Goal: Information Seeking & Learning: Find specific fact

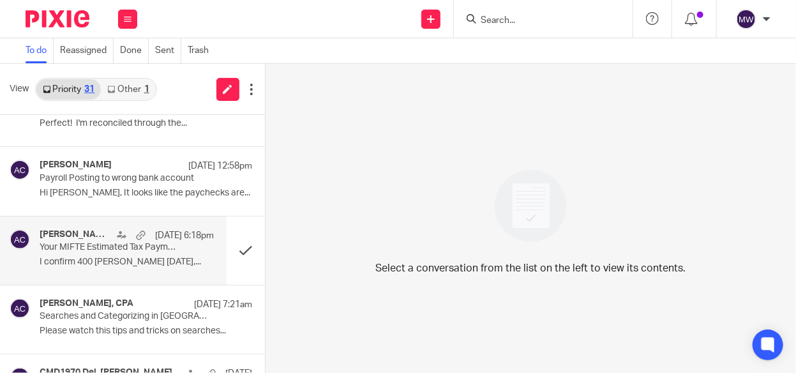
scroll to position [319, 0]
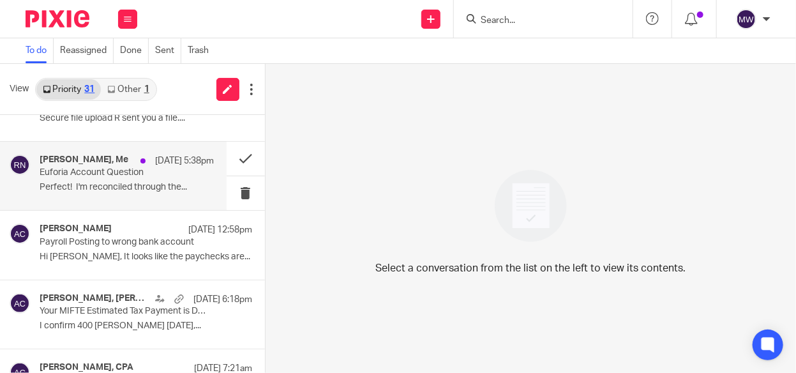
click at [144, 185] on p "Perfect! I'm reconciled through the..." at bounding box center [127, 187] width 174 height 11
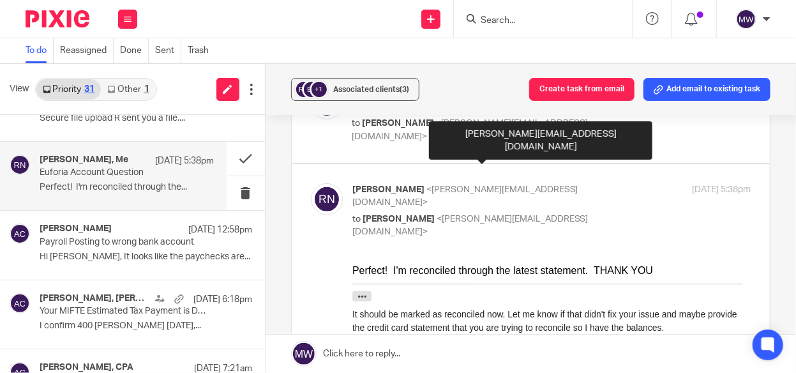
scroll to position [191, 0]
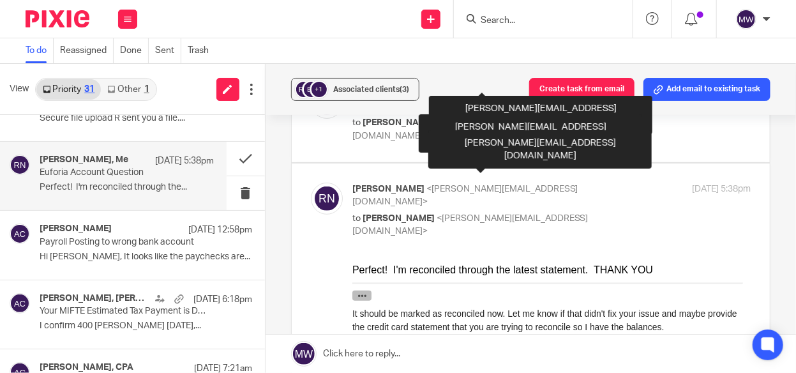
click at [358, 296] on icon "button" at bounding box center [362, 295] width 10 height 10
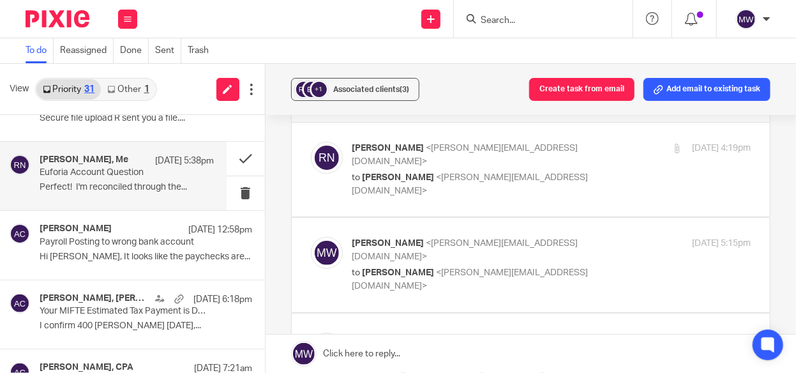
scroll to position [0, 0]
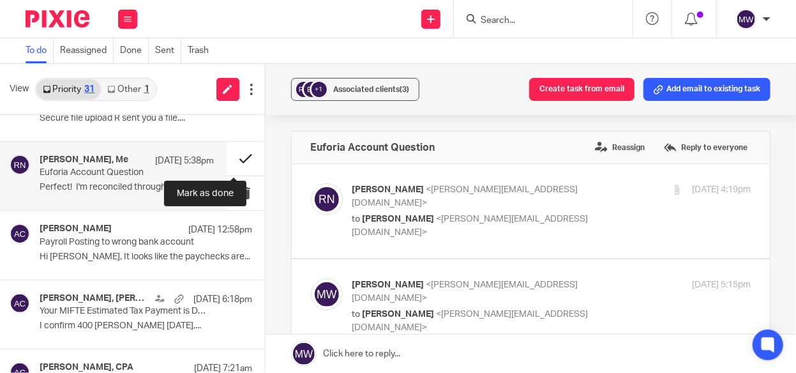
click at [227, 154] on button at bounding box center [246, 159] width 38 height 34
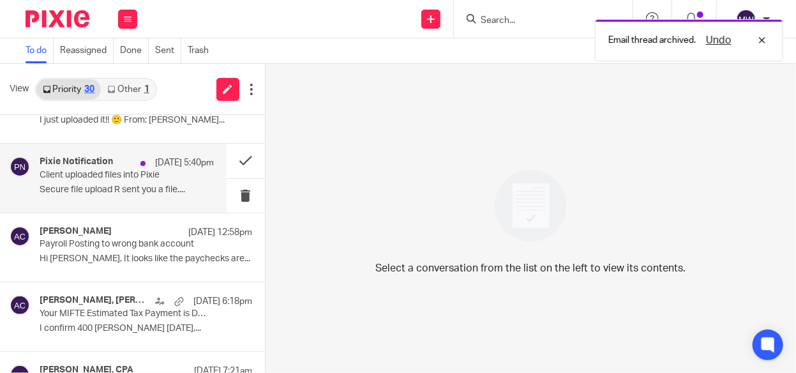
scroll to position [191, 0]
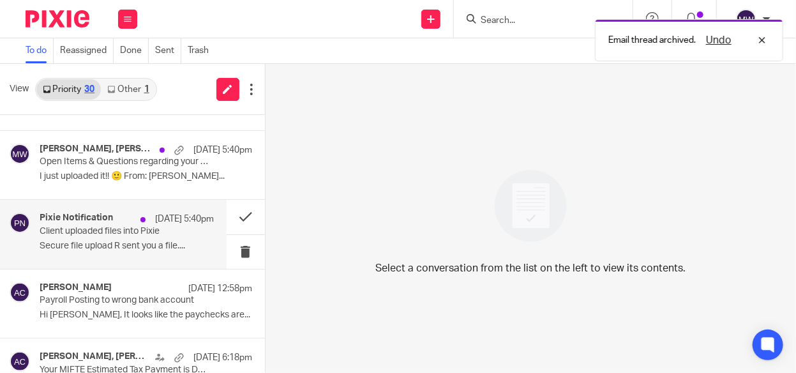
click at [128, 241] on p "Secure file upload R sent you a file...." at bounding box center [127, 246] width 174 height 11
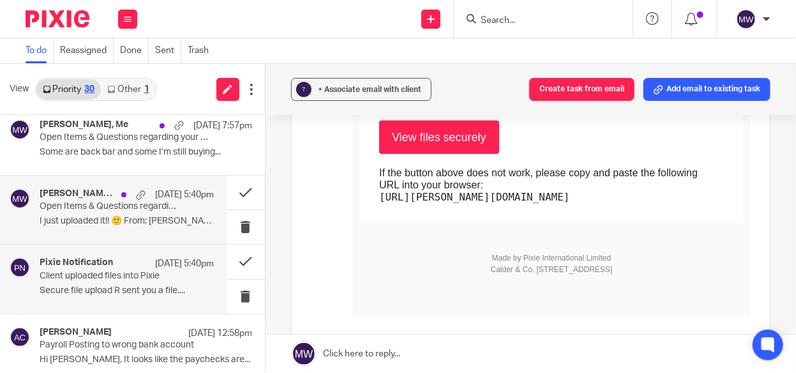
scroll to position [128, 0]
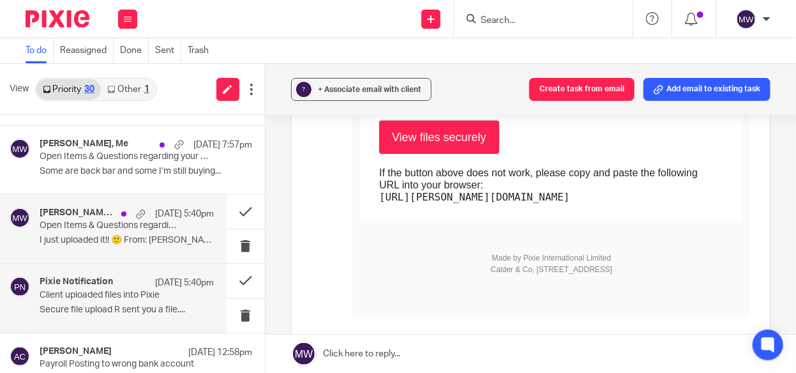
click at [145, 229] on p "Open Items & Questions regarding your Bookkeeping. ACTION NEEDED" at bounding box center [109, 225] width 139 height 11
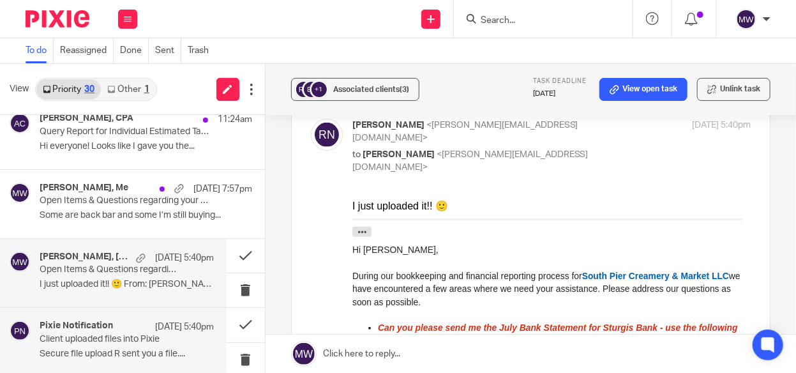
scroll to position [64, 0]
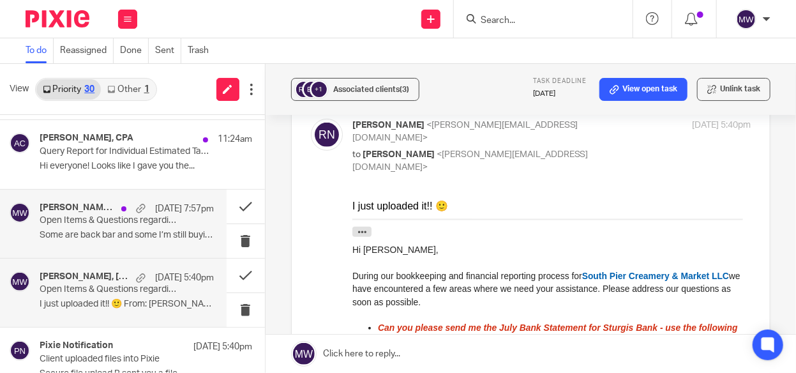
click at [112, 223] on p "Open Items & Questions regarding your Bookkeeping. ACTION NEEDED" at bounding box center [109, 220] width 139 height 11
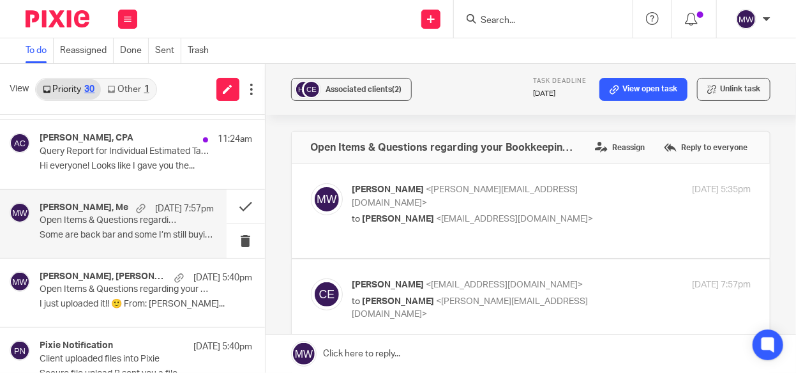
scroll to position [128, 0]
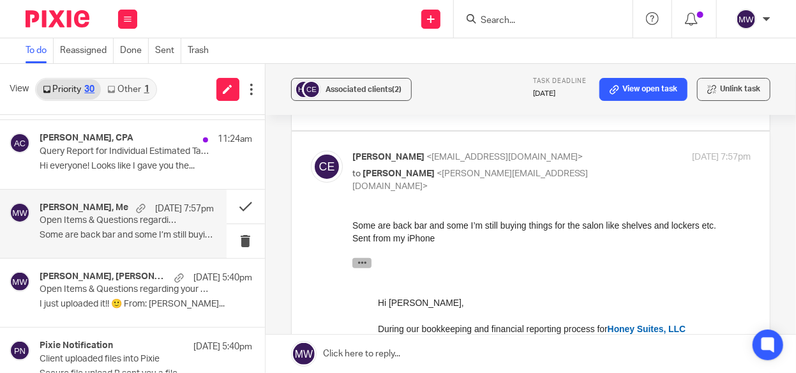
click at [364, 264] on icon "button" at bounding box center [362, 262] width 10 height 10
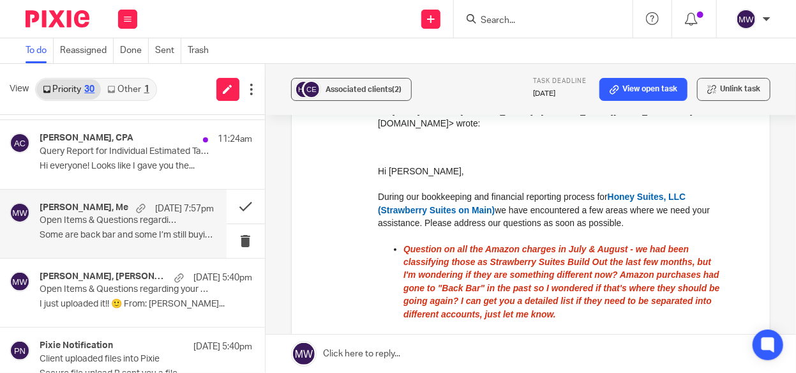
scroll to position [319, 0]
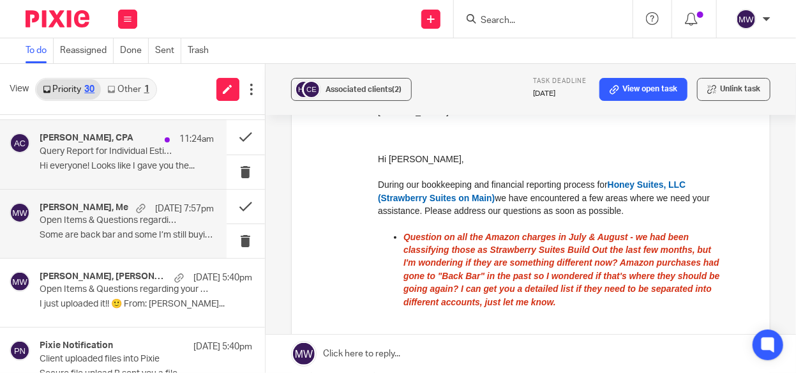
click at [181, 163] on p "Hi everyone! Looks like I gave you the..." at bounding box center [127, 166] width 174 height 11
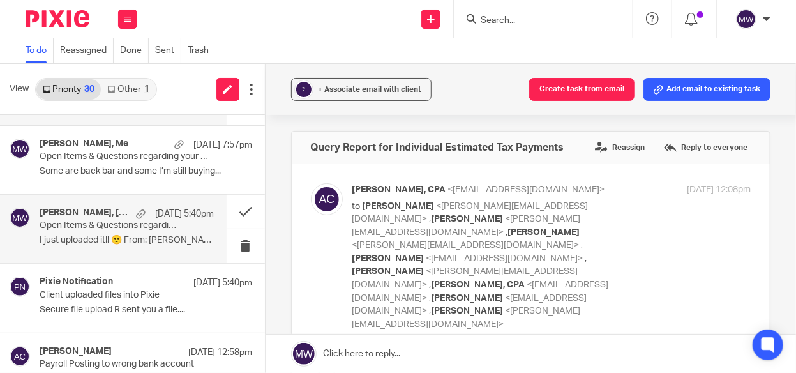
scroll to position [0, 0]
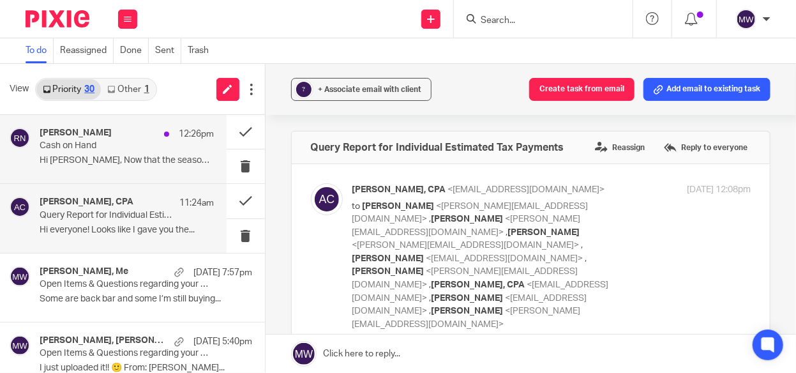
click at [151, 164] on p "Hi Melissa, Now that the season is..." at bounding box center [127, 160] width 174 height 11
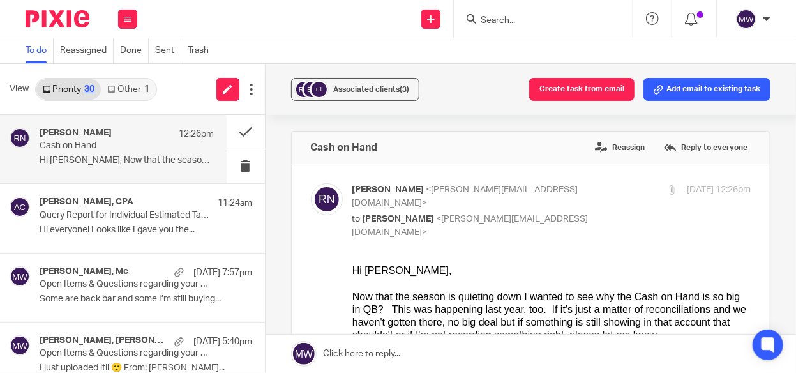
click at [107, 162] on p "Hi Melissa, Now that the season is..." at bounding box center [127, 160] width 174 height 11
click at [143, 84] on link "Other 1" at bounding box center [128, 89] width 54 height 20
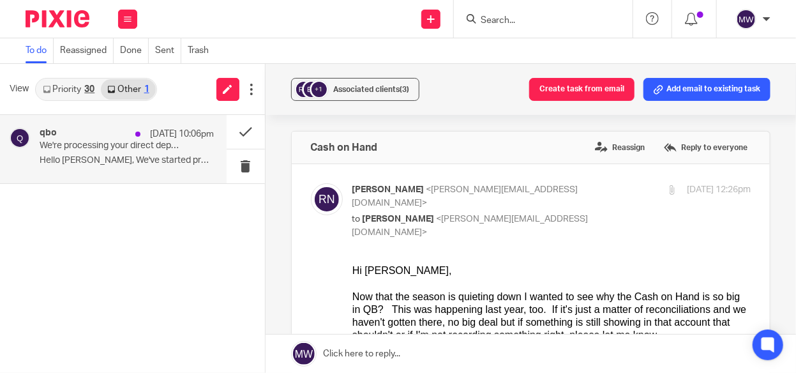
click at [103, 147] on p "We're processing your direct deposit payment(s) from Honey Suites, LLC" at bounding box center [109, 145] width 139 height 11
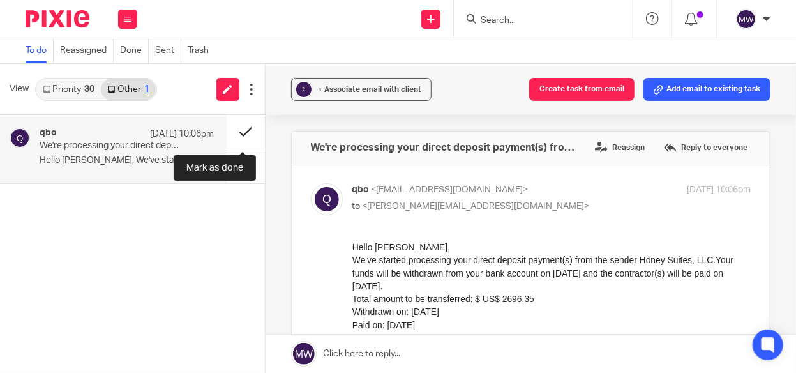
click at [244, 138] on button at bounding box center [246, 132] width 38 height 34
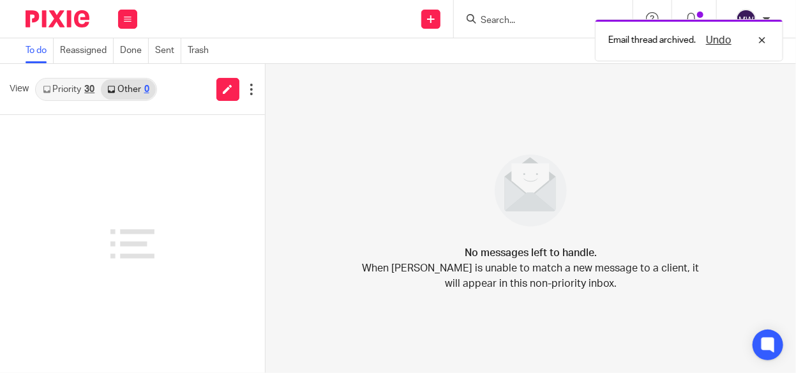
click at [77, 91] on link "Priority 30" at bounding box center [68, 89] width 64 height 20
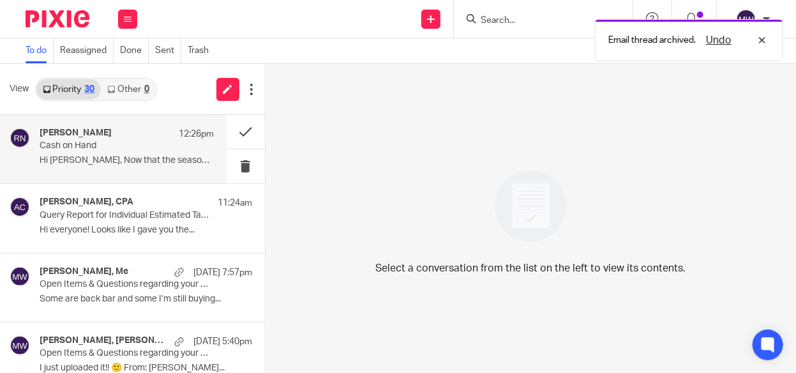
click at [74, 142] on p "Cash on Hand" at bounding box center [109, 145] width 139 height 11
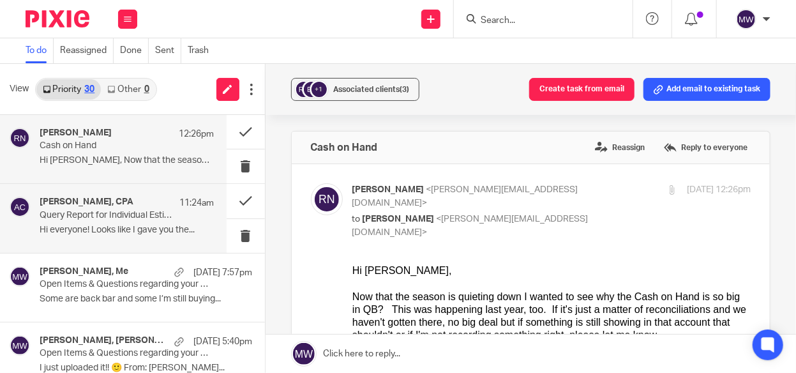
click at [106, 220] on p "Query Report for Individual Estimated Tax Payments" at bounding box center [109, 215] width 139 height 11
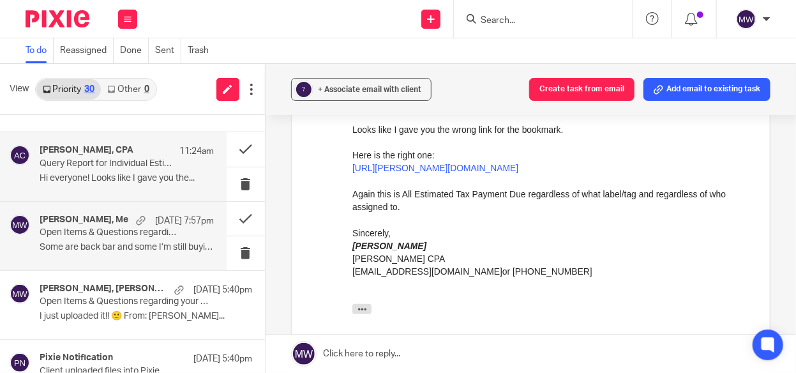
scroll to position [64, 0]
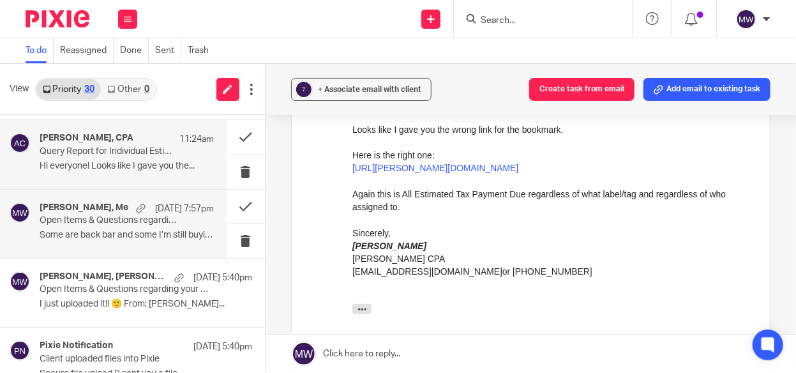
click at [121, 228] on div "Chelsey Eldridge, Me Aug 25 7:57pm Open Items & Questions regarding your Bookke…" at bounding box center [127, 223] width 174 height 43
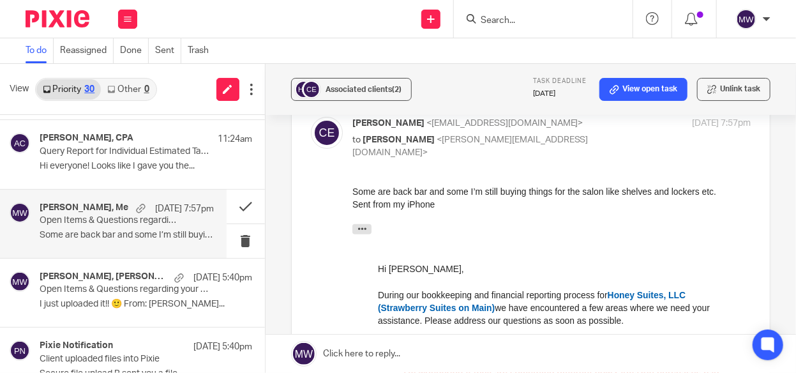
scroll to position [191, 0]
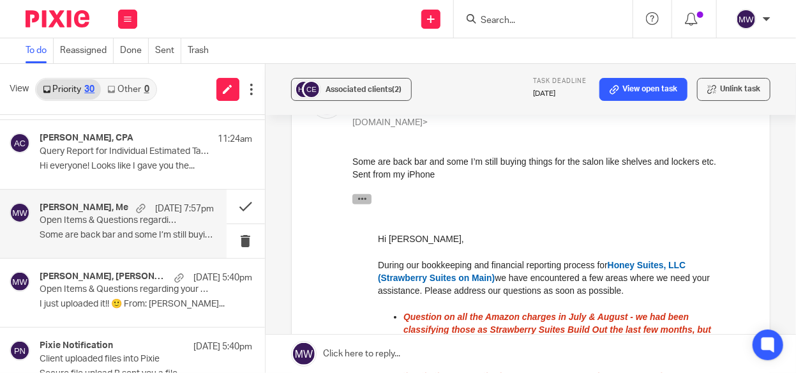
click at [368, 194] on button "button" at bounding box center [361, 198] width 19 height 10
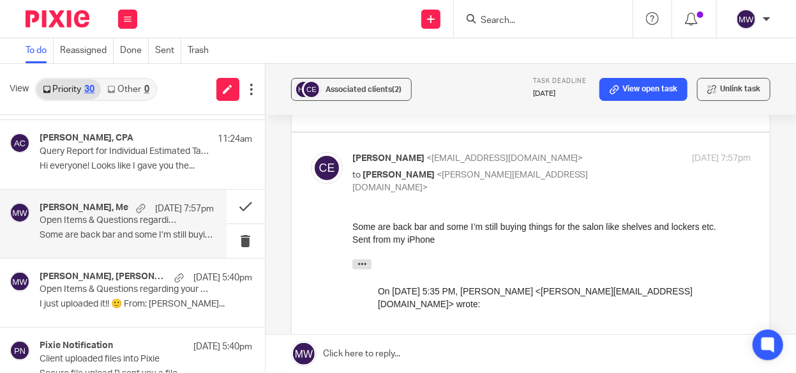
scroll to position [0, 0]
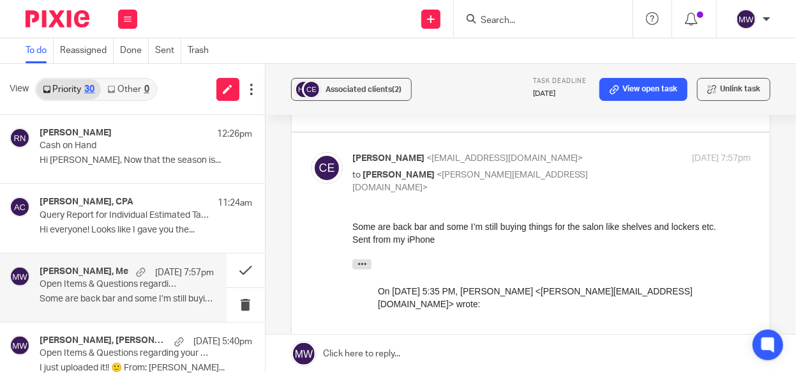
click at [110, 274] on h4 "Chelsey Eldridge, Me" at bounding box center [84, 271] width 89 height 11
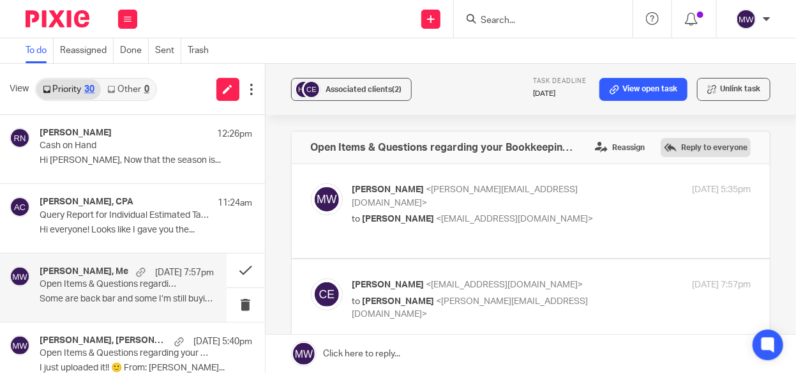
click at [690, 148] on label "Reply to everyone" at bounding box center [706, 147] width 90 height 19
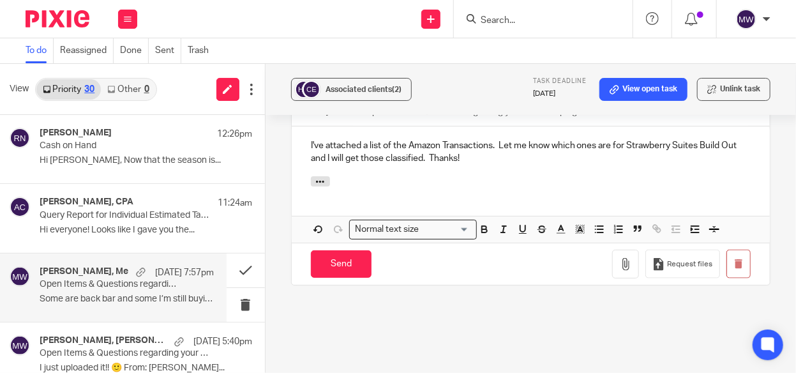
scroll to position [735, 0]
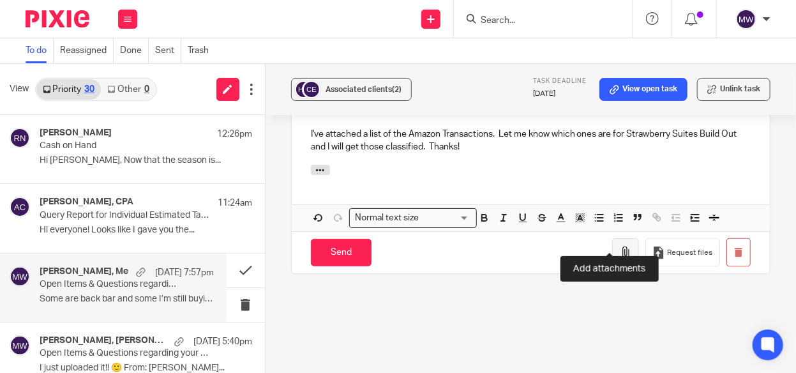
click at [619, 246] on icon "button" at bounding box center [625, 252] width 13 height 13
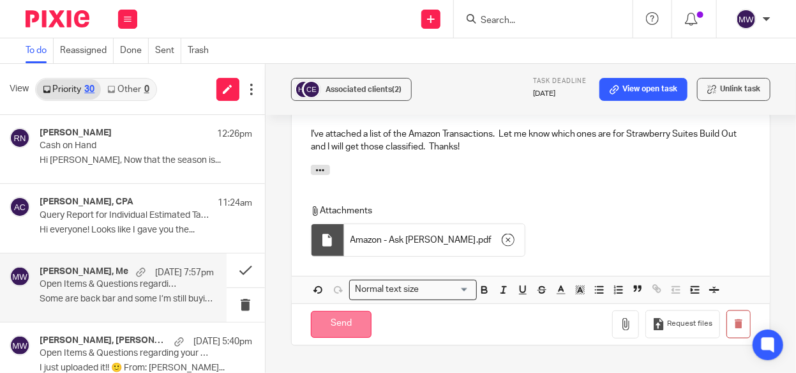
click at [338, 311] on input "Send" at bounding box center [341, 324] width 61 height 27
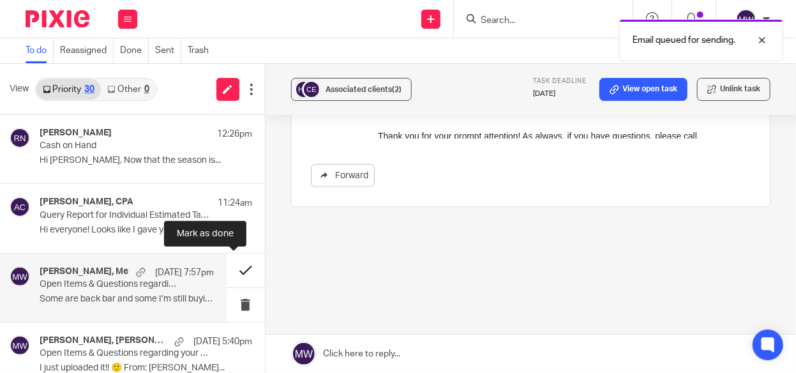
scroll to position [509, 0]
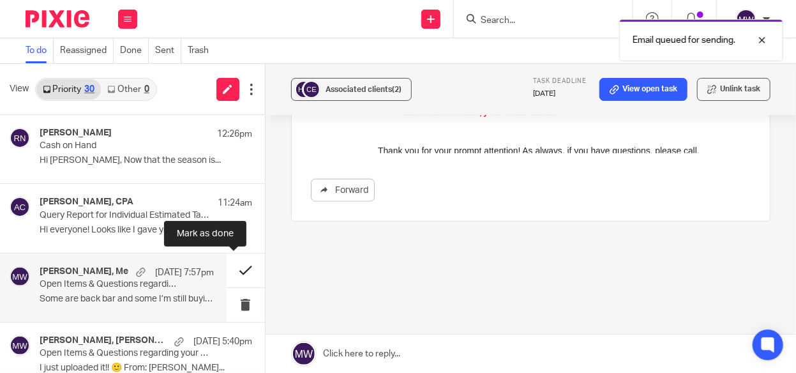
click at [236, 270] on button at bounding box center [246, 270] width 38 height 34
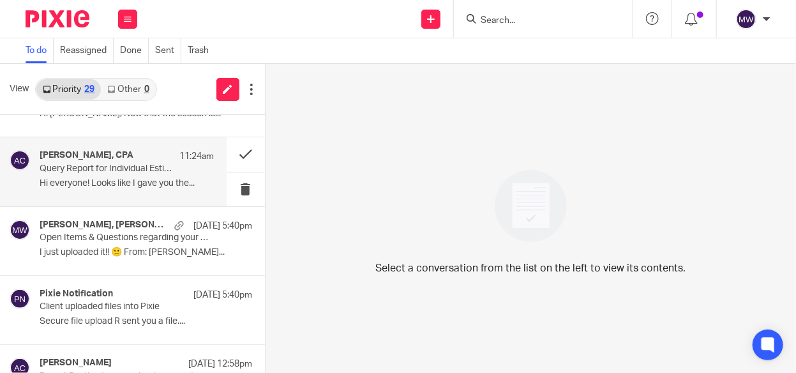
scroll to position [64, 0]
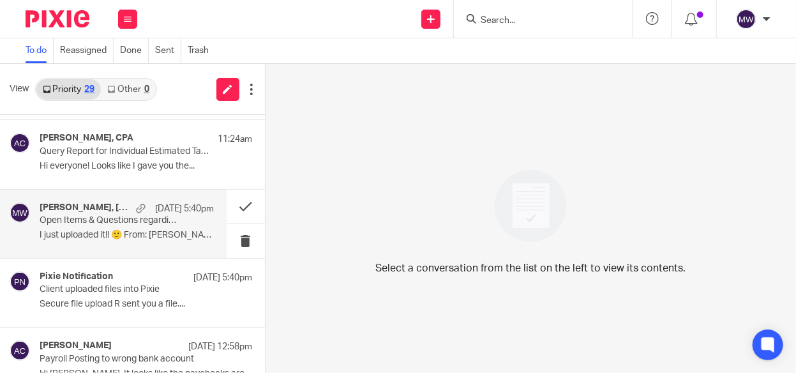
click at [84, 216] on p "Open Items & Questions regarding your Bookkeeping. ACTION NEEDED" at bounding box center [109, 220] width 139 height 11
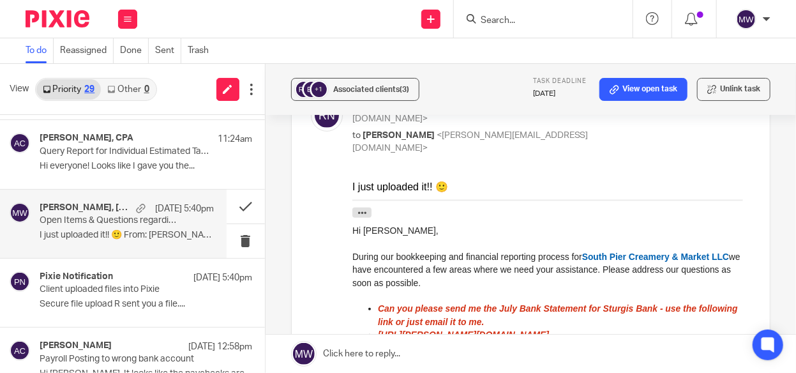
scroll to position [255, 0]
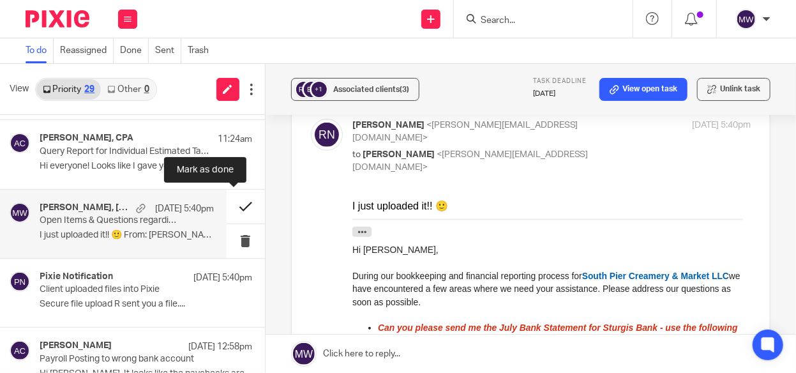
click at [235, 200] on button at bounding box center [246, 207] width 38 height 34
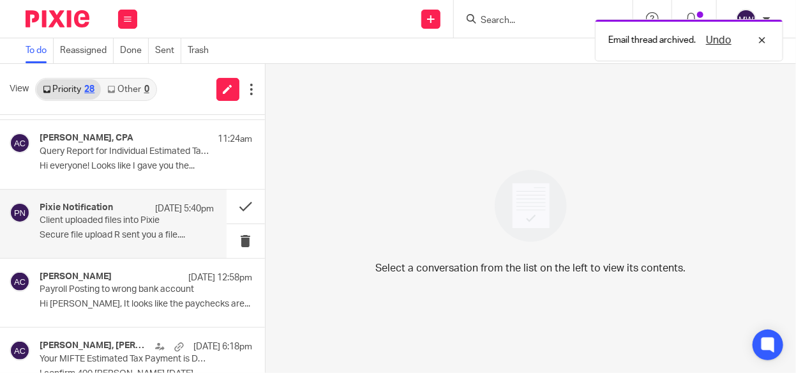
click at [131, 219] on p "Client uploaded files into Pixie" at bounding box center [109, 220] width 139 height 11
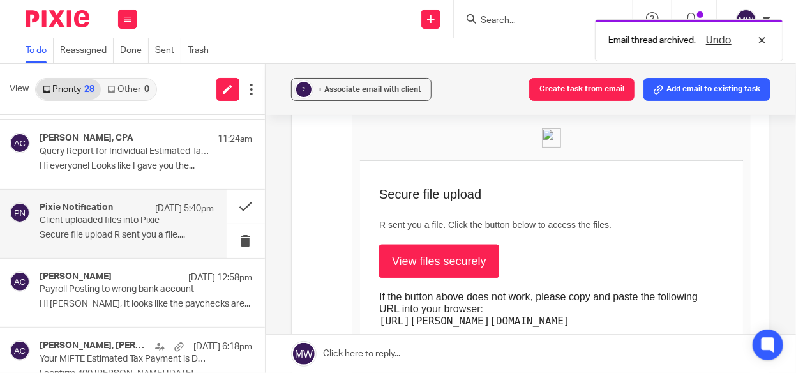
scroll to position [191, 0]
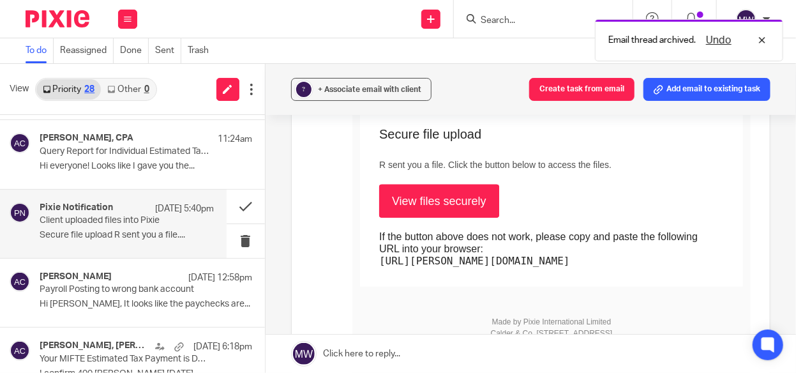
click at [443, 198] on link "View files securely" at bounding box center [438, 200] width 120 height 33
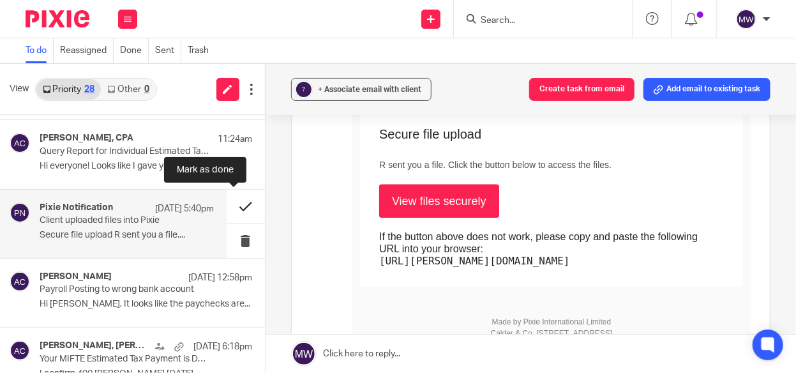
click at [229, 207] on button at bounding box center [246, 207] width 38 height 34
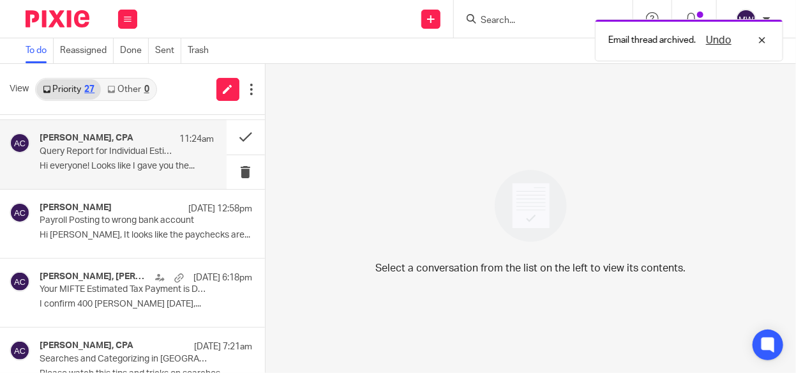
scroll to position [0, 0]
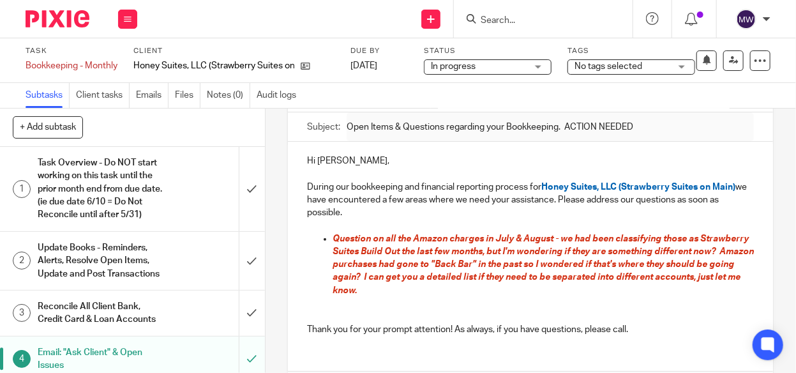
scroll to position [128, 0]
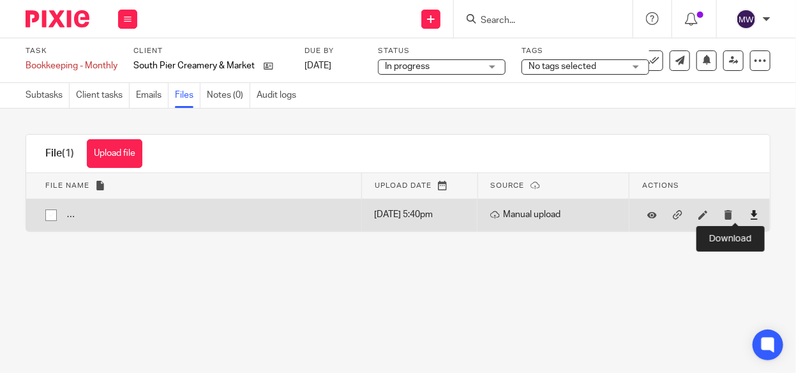
click at [749, 214] on icon at bounding box center [754, 215] width 10 height 10
click at [47, 215] on input "checkbox" at bounding box center [51, 215] width 24 height 24
checkbox input "true"
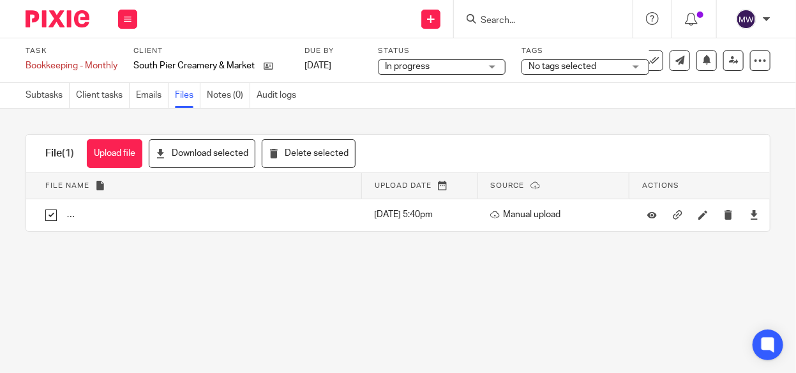
click at [382, 280] on main "Task Bookkeeping - Monthly Save Bookkeeping - Monthly 2 /7 Client South Pier Cr…" at bounding box center [398, 186] width 796 height 373
click at [145, 233] on div "Upload file Drag & Drop your files, or click here Files uploading... File (1) U…" at bounding box center [398, 183] width 796 height 149
click at [121, 20] on button at bounding box center [127, 19] width 19 height 19
click at [128, 56] on link "Work" at bounding box center [121, 59] width 22 height 9
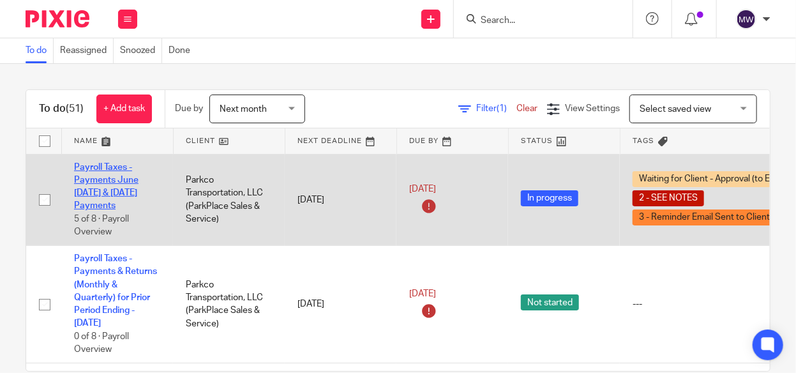
click at [107, 179] on link "Payroll Taxes - Payments June [DATE] & [DATE] Payments" at bounding box center [106, 187] width 64 height 48
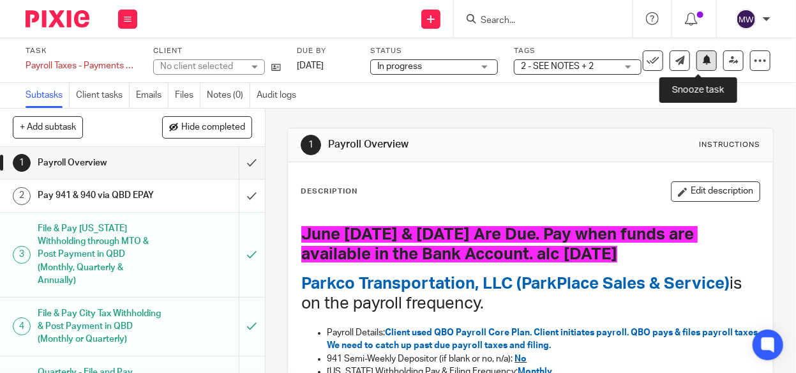
click at [702, 59] on icon at bounding box center [707, 60] width 10 height 10
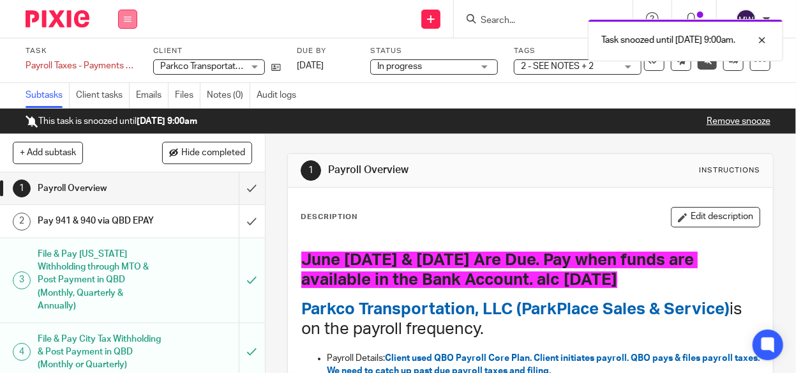
click at [133, 22] on button at bounding box center [127, 19] width 19 height 19
click at [125, 59] on link "Work" at bounding box center [121, 59] width 22 height 9
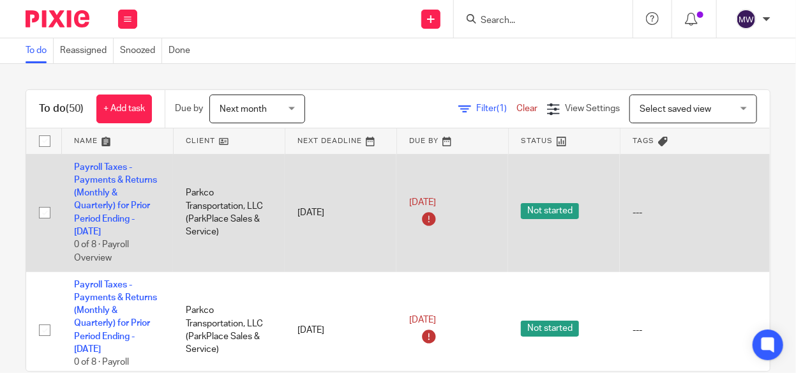
click at [121, 191] on td "Payroll Taxes - Payments & Returns (Monthly & Quarterly) for Prior Period Endin…" at bounding box center [117, 212] width 112 height 117
click at [560, 213] on span "Not started" at bounding box center [550, 211] width 58 height 16
click at [122, 177] on link "Payroll Taxes - Payments & Returns (Monthly & Quarterly) for Prior Period Endin…" at bounding box center [115, 200] width 83 height 74
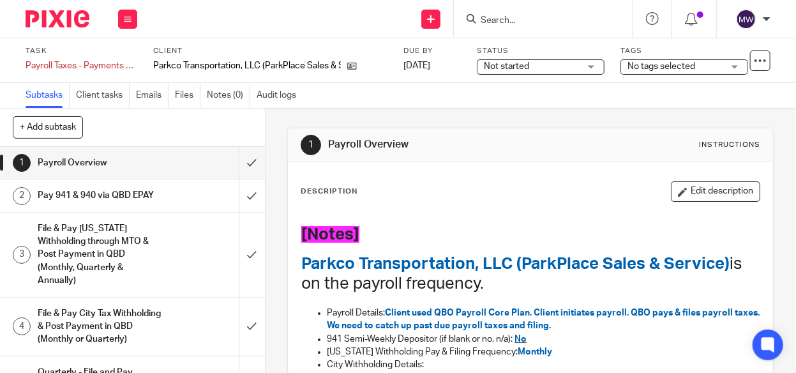
click at [580, 64] on span "Not started" at bounding box center [532, 66] width 96 height 13
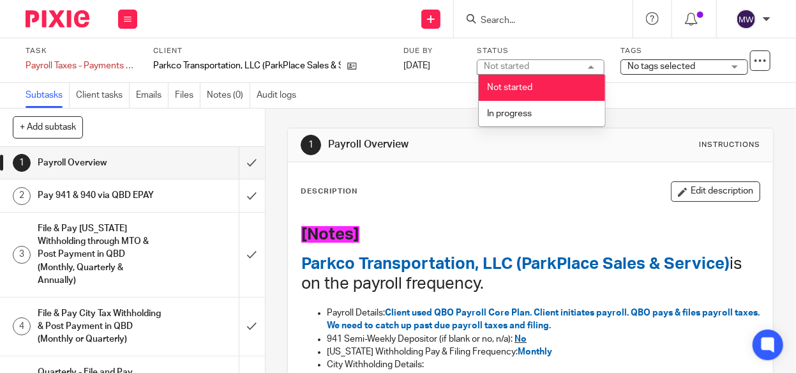
click at [647, 96] on div "Subtasks Client tasks Emails Files Notes (0) Audit logs" at bounding box center [398, 96] width 796 height 26
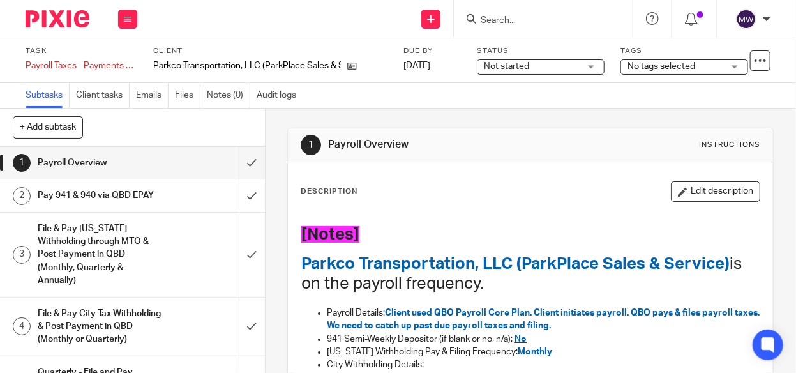
click at [665, 67] on span "No tags selected" at bounding box center [661, 66] width 68 height 9
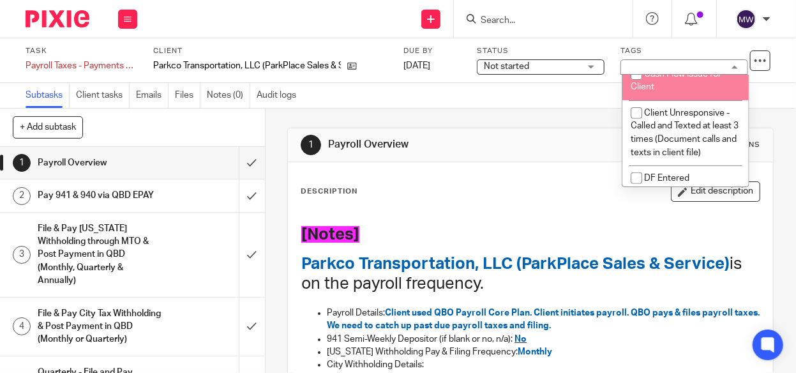
scroll to position [191, 0]
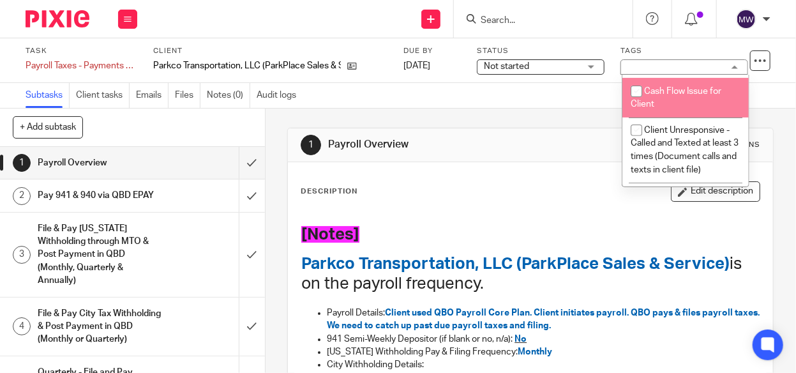
click at [638, 103] on input "checkbox" at bounding box center [636, 91] width 24 height 24
checkbox input "true"
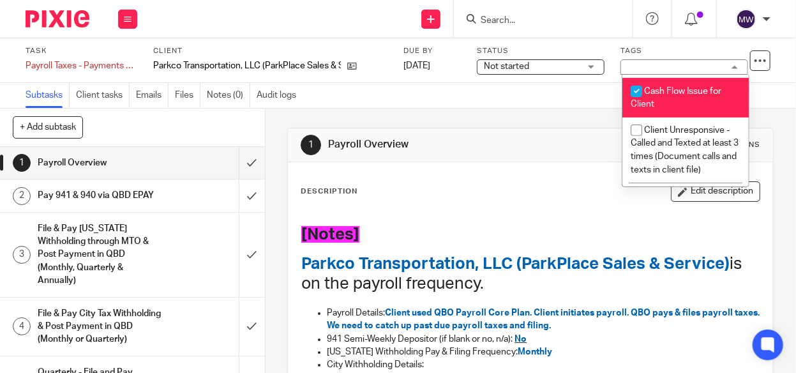
click at [580, 183] on div "Description Edit description" at bounding box center [531, 191] width 460 height 20
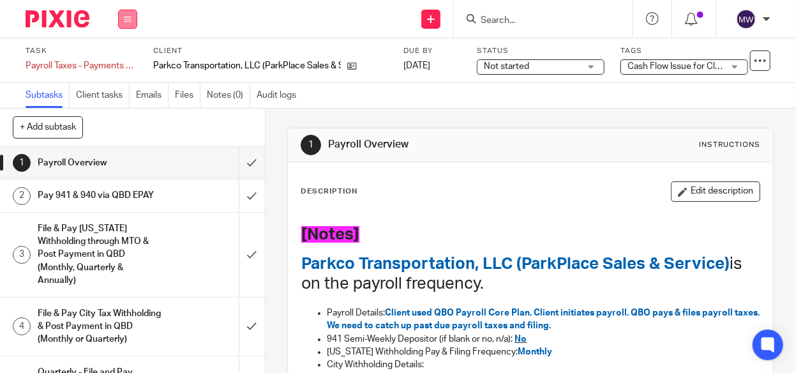
click at [131, 23] on button at bounding box center [127, 19] width 19 height 19
click at [128, 56] on link "Work" at bounding box center [121, 59] width 22 height 9
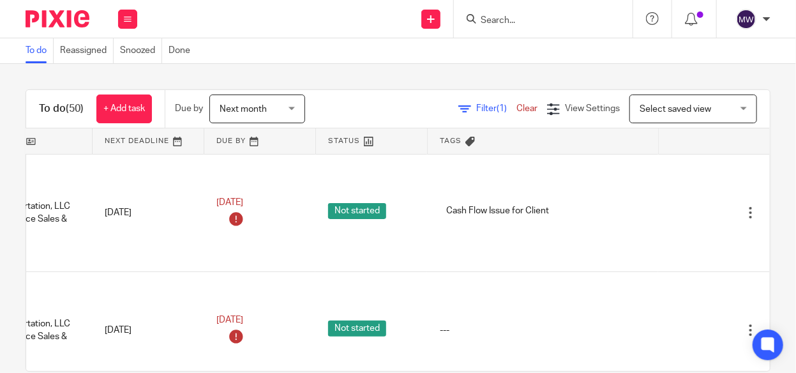
scroll to position [0, 221]
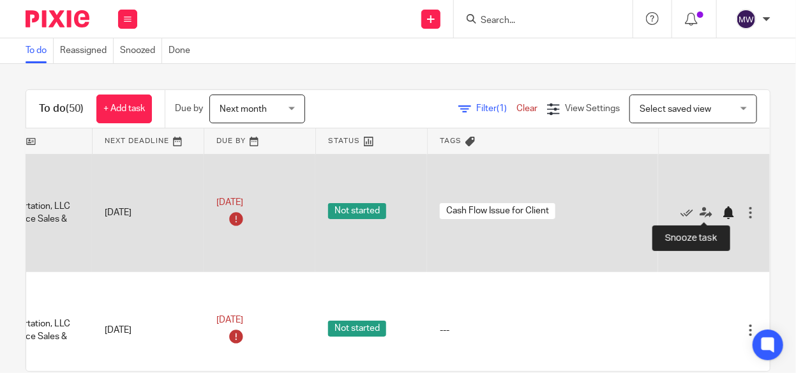
click at [722, 213] on div at bounding box center [728, 212] width 13 height 13
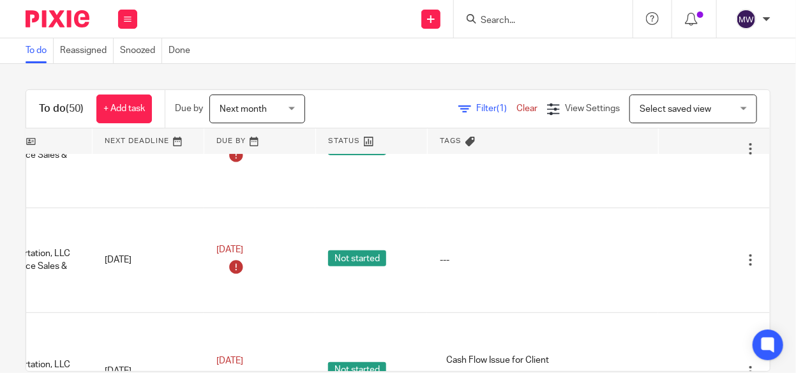
scroll to position [64, 221]
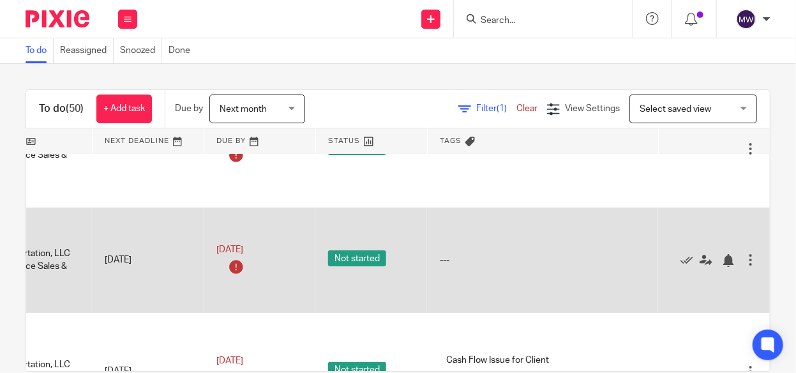
click at [328, 256] on span "Not started" at bounding box center [357, 258] width 58 height 16
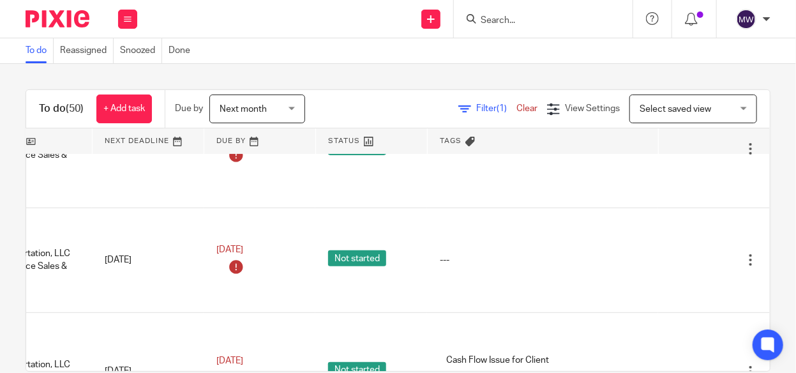
click at [440, 140] on span "Tags" at bounding box center [457, 140] width 34 height 7
click at [465, 139] on icon at bounding box center [470, 142] width 10 height 10
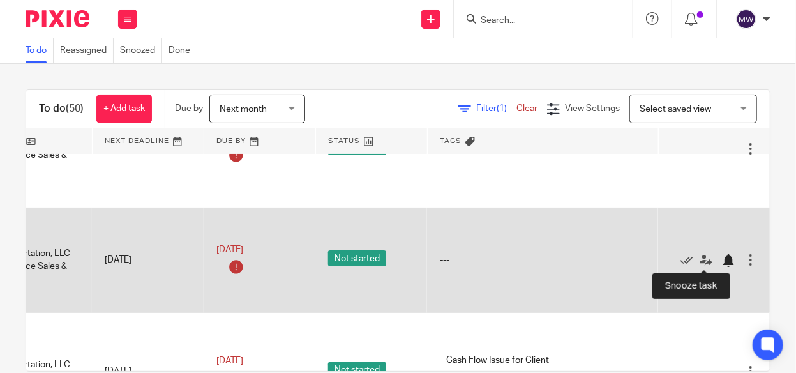
click at [722, 260] on div at bounding box center [728, 260] width 13 height 13
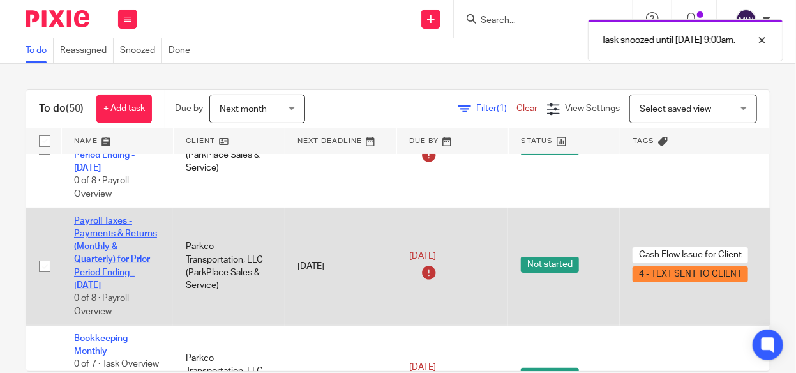
scroll to position [0, 0]
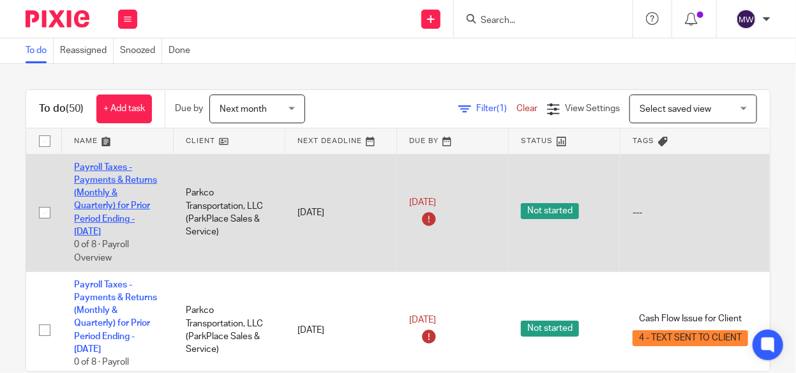
click at [107, 204] on link "Payroll Taxes - Payments & Returns (Monthly & Quarterly) for Prior Period Endin…" at bounding box center [115, 200] width 83 height 74
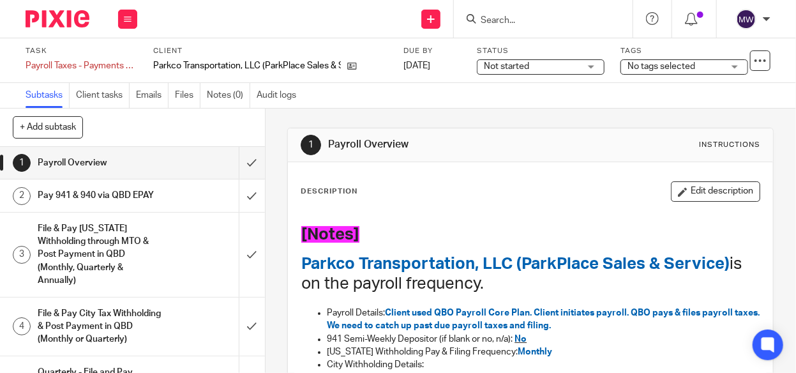
click at [664, 64] on span "No tags selected" at bounding box center [661, 66] width 68 height 9
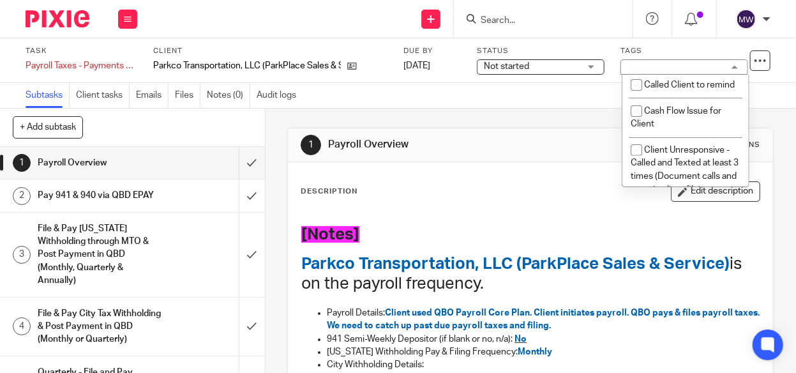
scroll to position [191, 0]
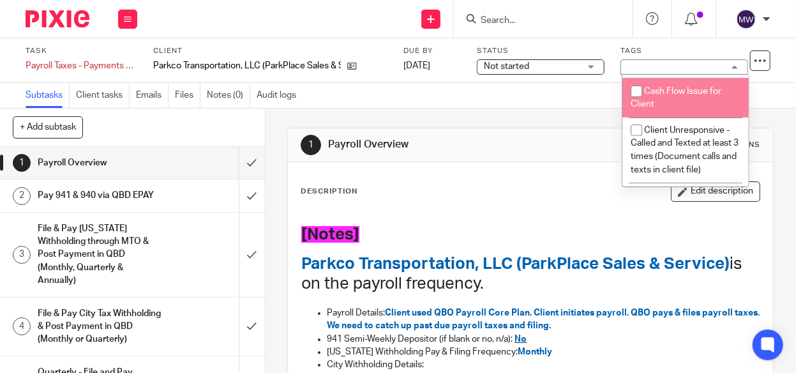
click at [632, 103] on input "checkbox" at bounding box center [636, 91] width 24 height 24
checkbox input "true"
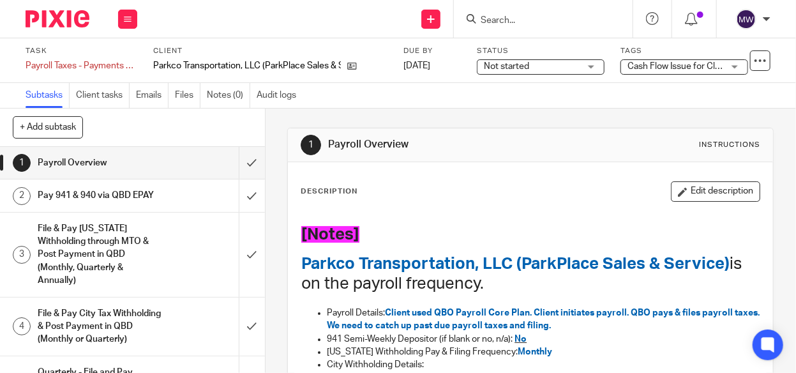
click at [580, 191] on div "Description Edit description" at bounding box center [531, 191] width 460 height 20
click at [131, 21] on icon at bounding box center [128, 19] width 8 height 8
click at [120, 56] on link "Work" at bounding box center [121, 59] width 22 height 9
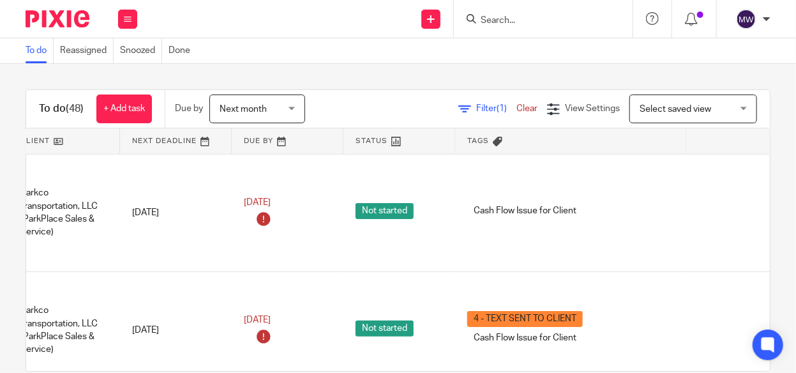
scroll to position [0, 221]
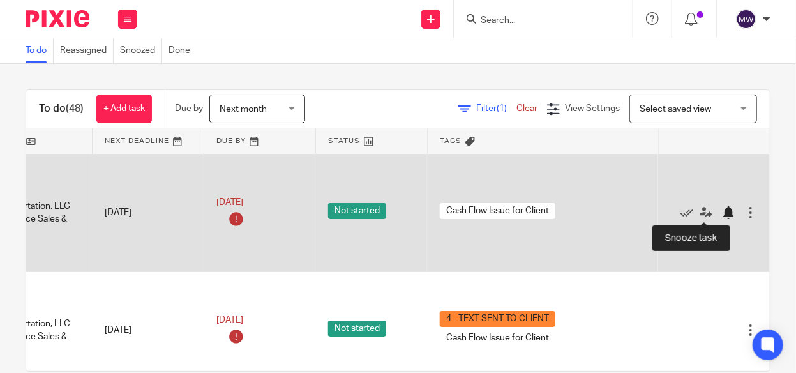
click at [722, 212] on div at bounding box center [728, 212] width 13 height 13
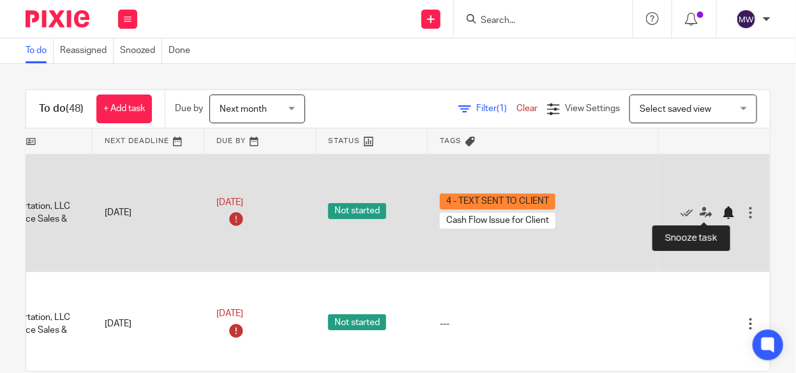
click at [722, 213] on div at bounding box center [728, 212] width 13 height 13
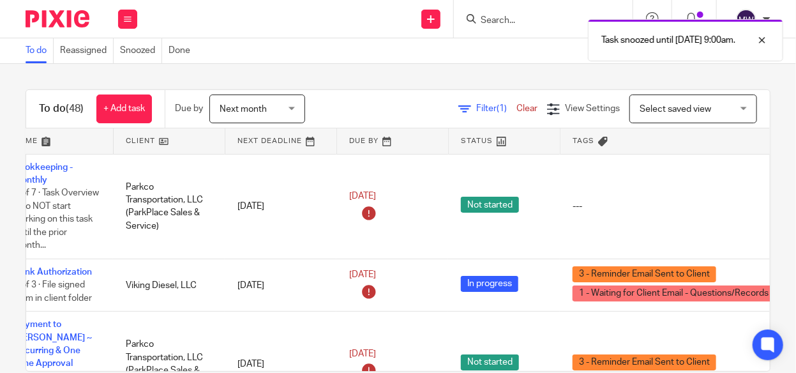
scroll to position [0, 0]
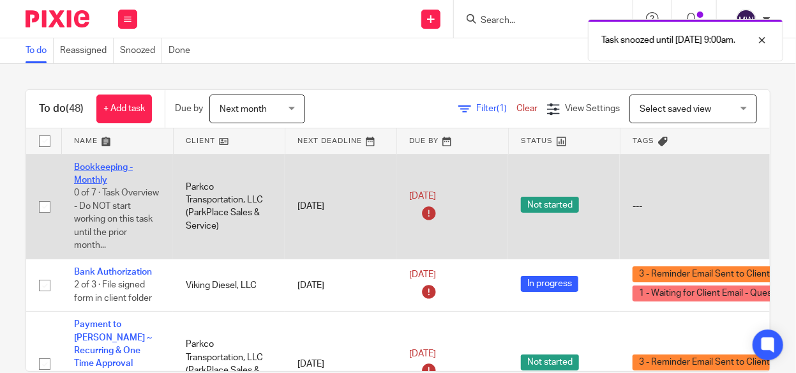
click at [103, 165] on link "Bookkeeping - Monthly" at bounding box center [103, 174] width 59 height 22
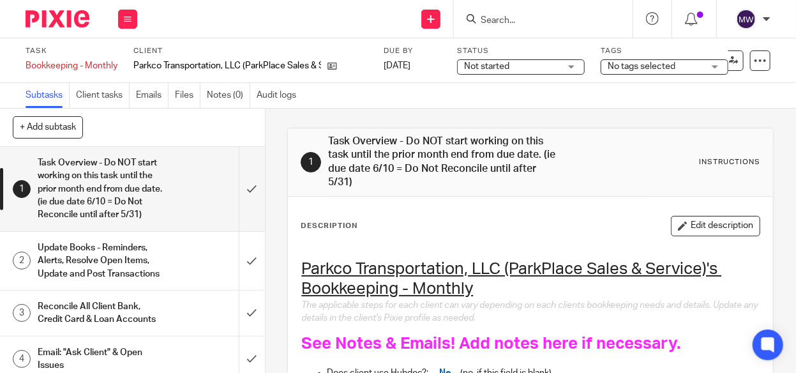
click at [671, 64] on span "No tags selected" at bounding box center [642, 66] width 68 height 9
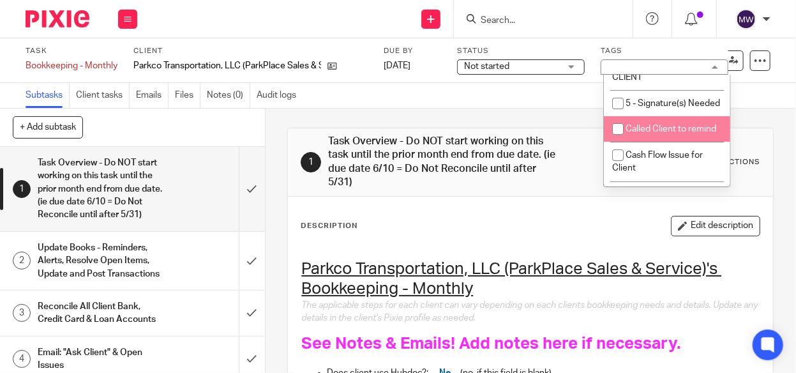
scroll to position [191, 0]
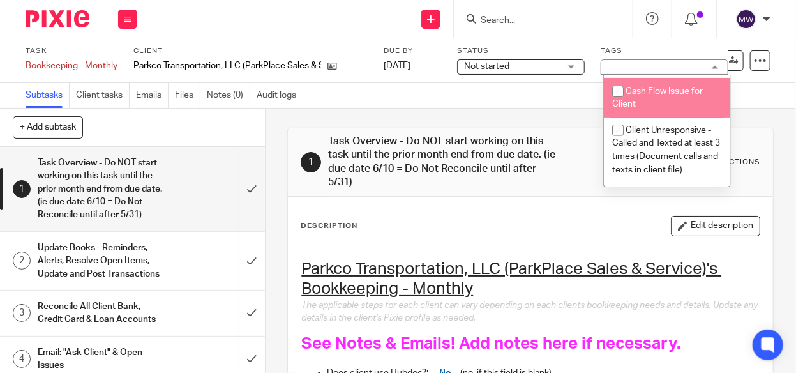
click at [647, 117] on li "Cash Flow Issue for Client" at bounding box center [667, 97] width 126 height 39
checkbox input "true"
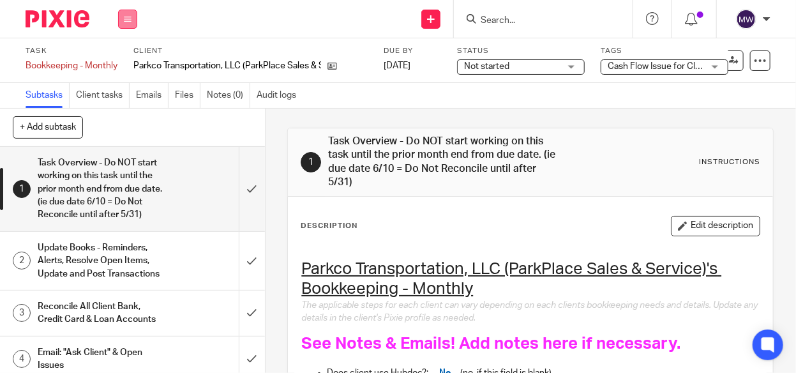
click at [130, 16] on icon at bounding box center [128, 19] width 8 height 8
click at [121, 56] on link "Work" at bounding box center [121, 59] width 22 height 9
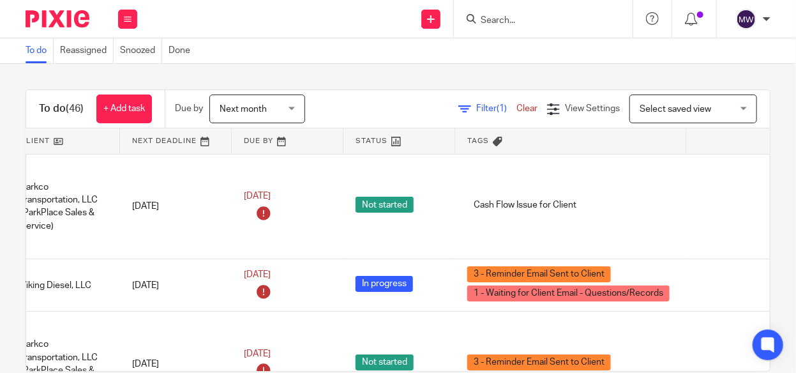
scroll to position [0, 221]
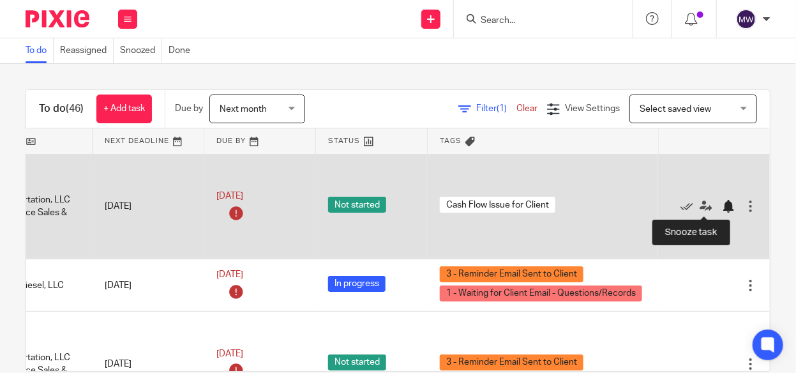
click at [722, 203] on div at bounding box center [728, 206] width 13 height 13
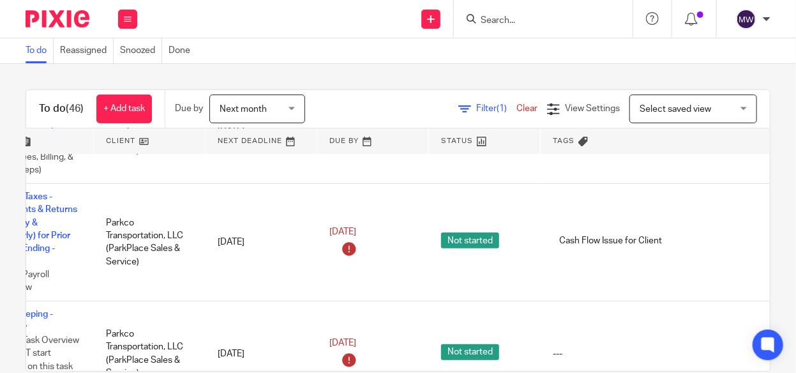
scroll to position [128, 221]
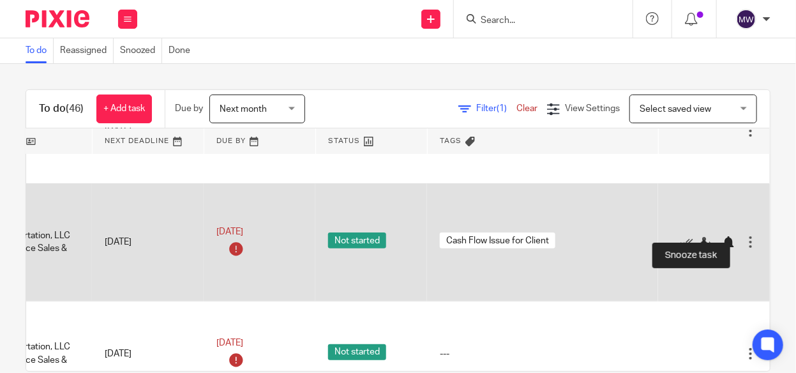
click at [722, 236] on div at bounding box center [728, 242] width 13 height 13
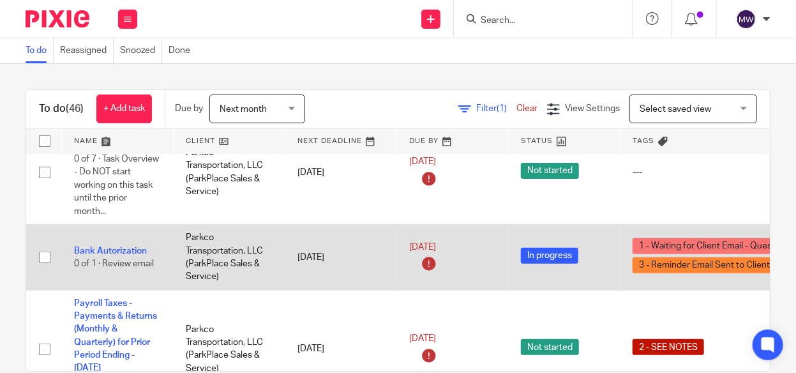
scroll to position [128, 0]
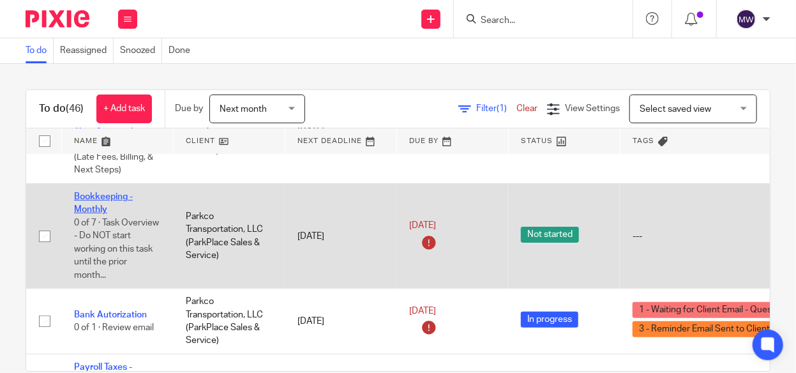
click at [96, 195] on link "Bookkeeping - Monthly" at bounding box center [103, 203] width 59 height 22
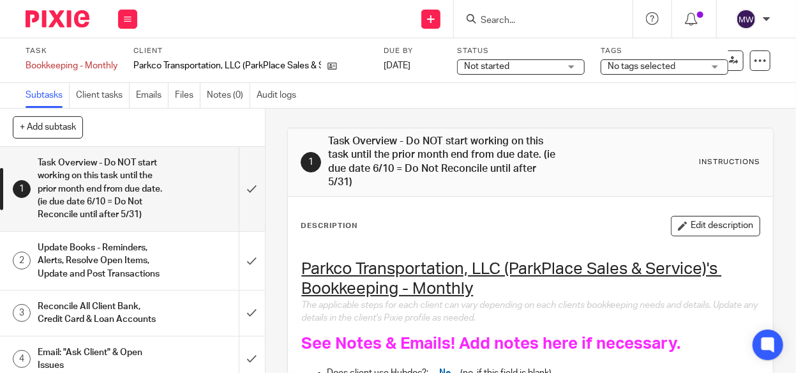
click at [643, 71] on span "No tags selected" at bounding box center [656, 66] width 96 height 13
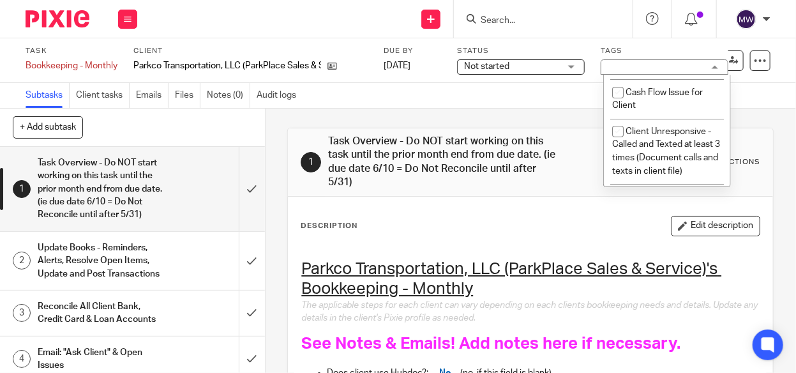
scroll to position [191, 0]
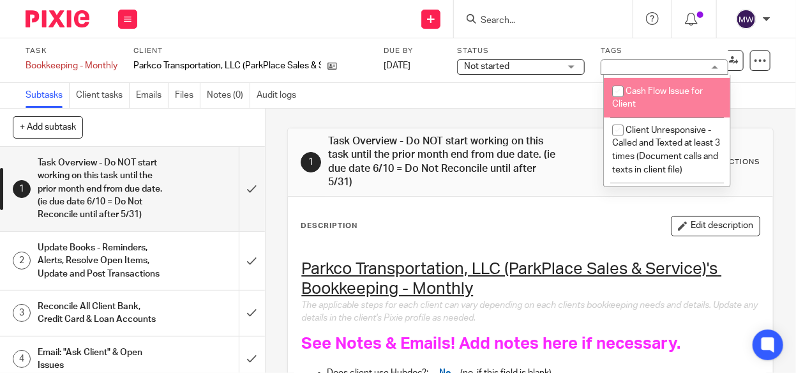
click at [622, 103] on input "checkbox" at bounding box center [618, 91] width 24 height 24
checkbox input "true"
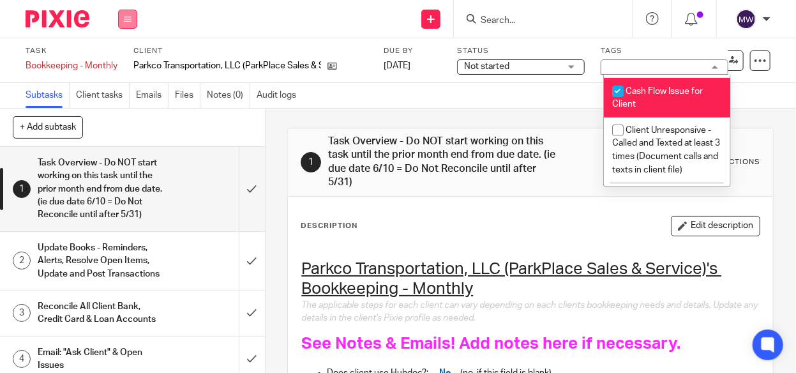
click at [130, 19] on icon at bounding box center [128, 19] width 8 height 8
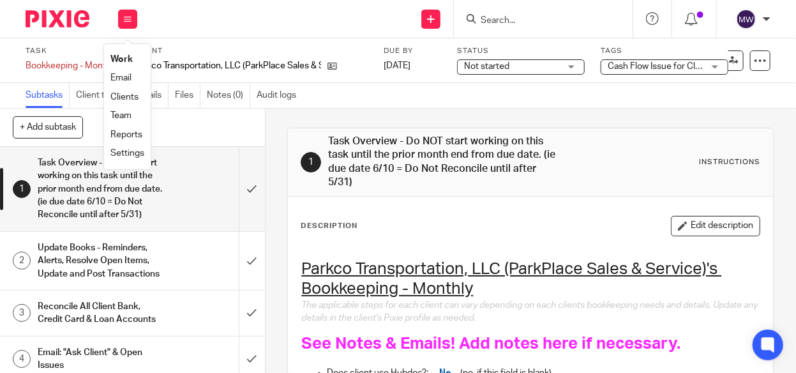
click at [119, 57] on link "Work" at bounding box center [121, 59] width 22 height 9
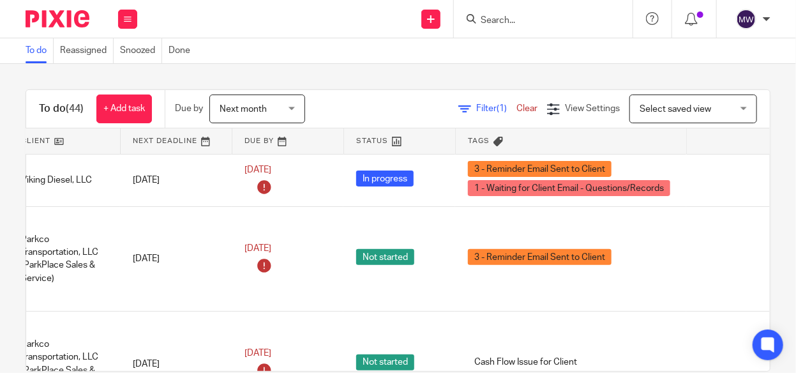
scroll to position [0, 221]
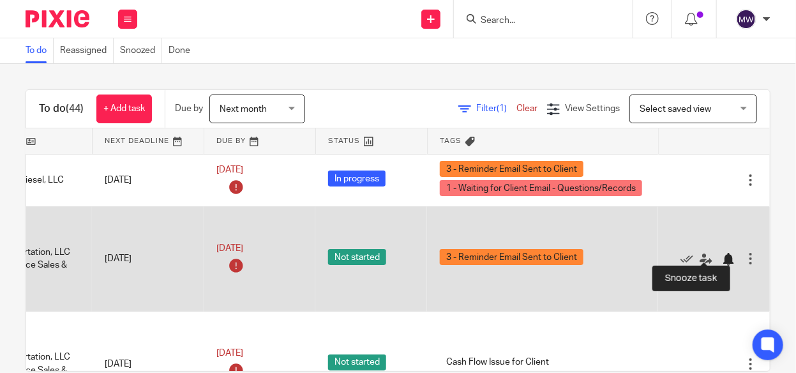
click at [722, 253] on div at bounding box center [728, 259] width 13 height 13
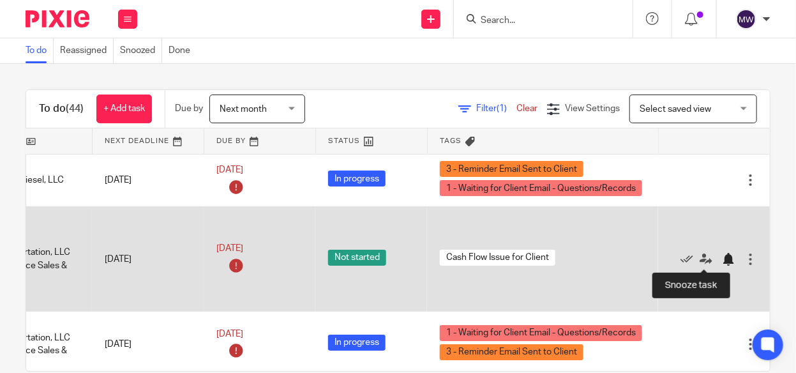
click at [722, 256] on div at bounding box center [728, 259] width 13 height 13
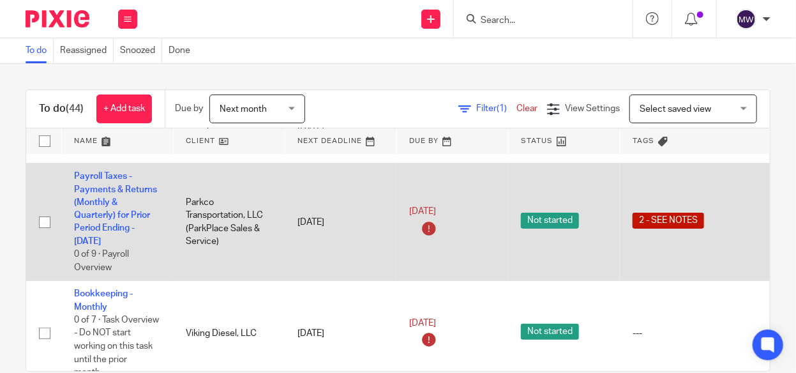
scroll to position [128, 0]
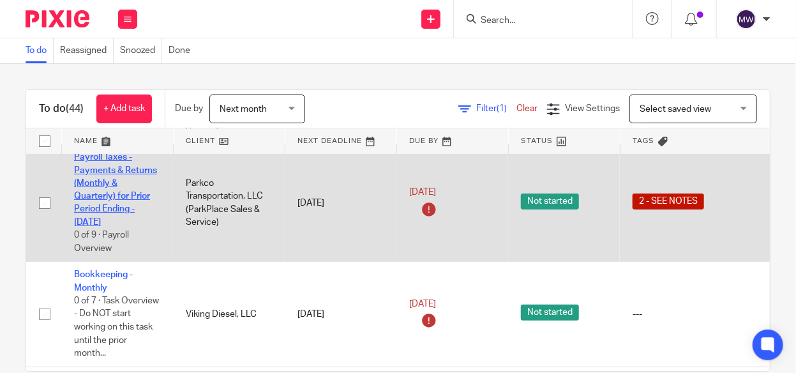
click at [119, 199] on link "Payroll Taxes - Payments & Returns (Monthly & Quarterly) for Prior Period Endin…" at bounding box center [115, 190] width 83 height 74
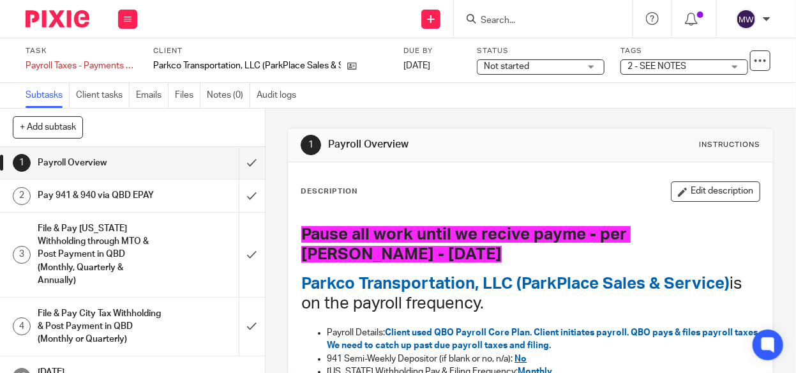
click at [698, 67] on span "2 - SEE NOTES" at bounding box center [675, 66] width 96 height 13
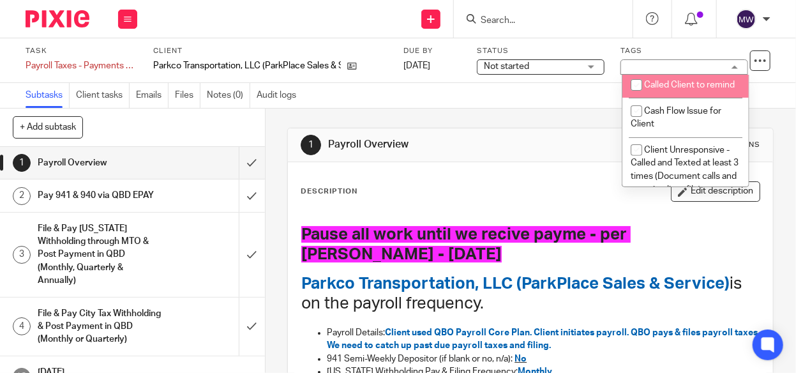
scroll to position [191, 0]
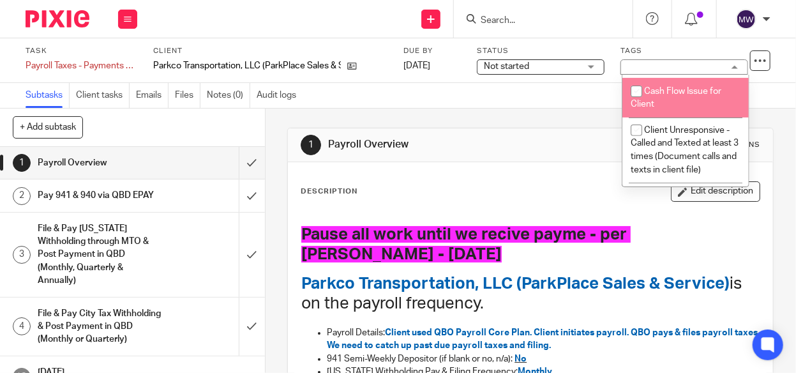
click at [641, 103] on input "checkbox" at bounding box center [636, 91] width 24 height 24
checkbox input "true"
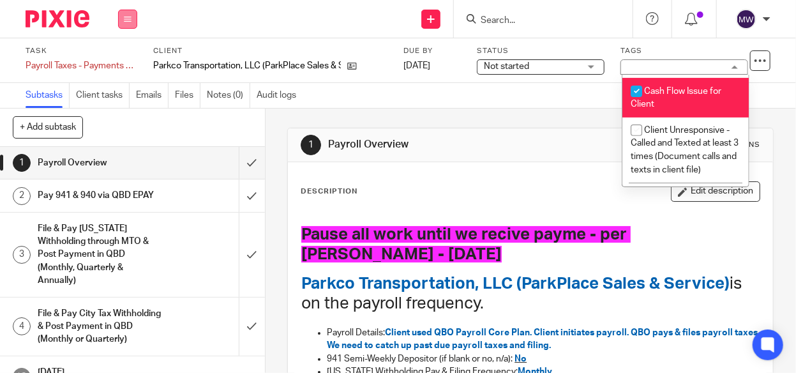
click at [130, 22] on button at bounding box center [127, 19] width 19 height 19
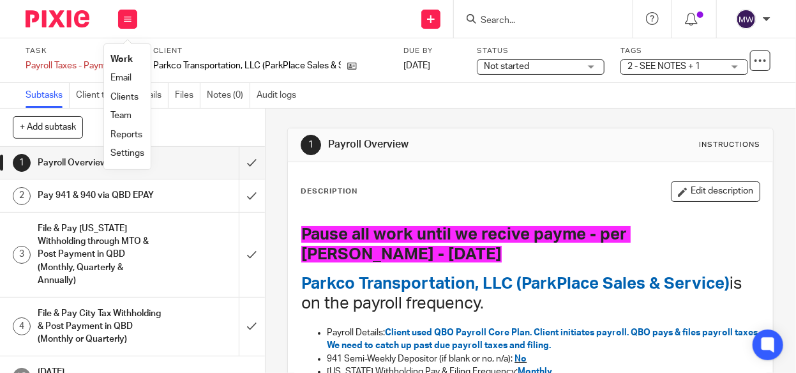
click at [118, 56] on link "Work" at bounding box center [121, 59] width 22 height 9
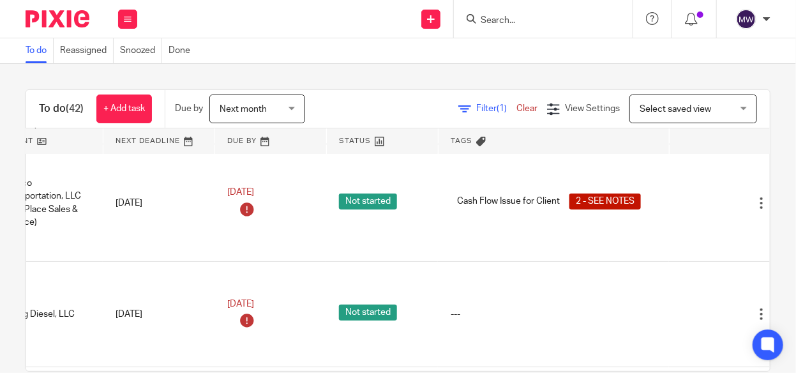
scroll to position [128, 221]
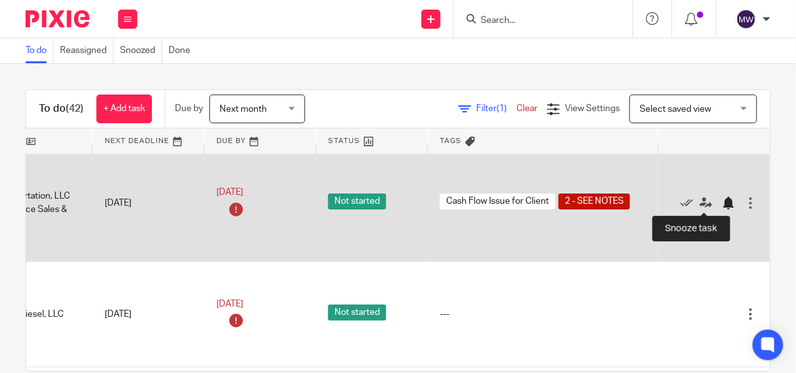
click at [722, 200] on div at bounding box center [728, 203] width 13 height 13
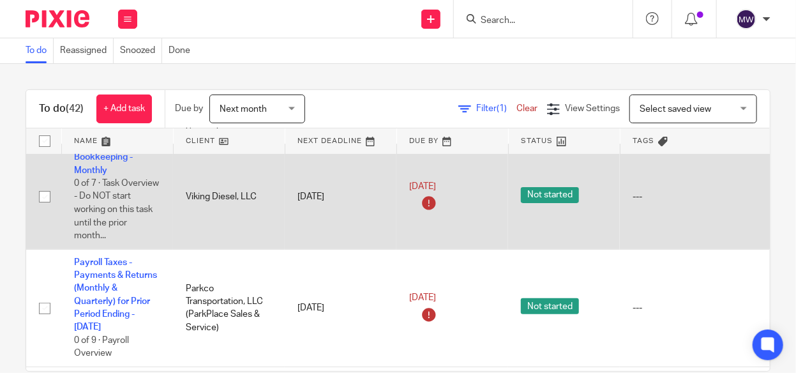
scroll to position [191, 0]
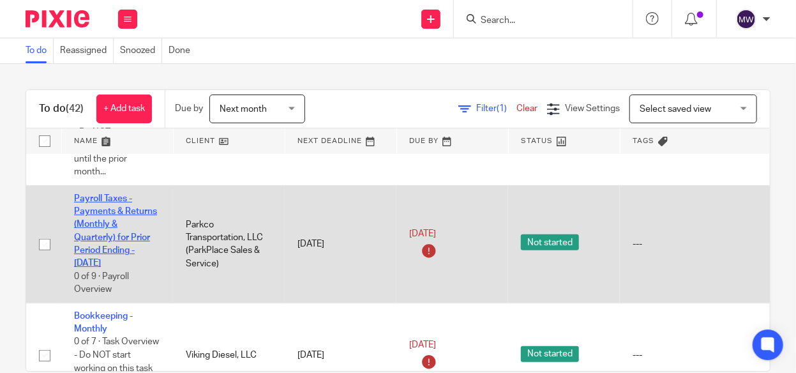
click at [103, 236] on link "Payroll Taxes - Payments & Returns (Monthly & Quarterly) for Prior Period Endin…" at bounding box center [115, 231] width 83 height 74
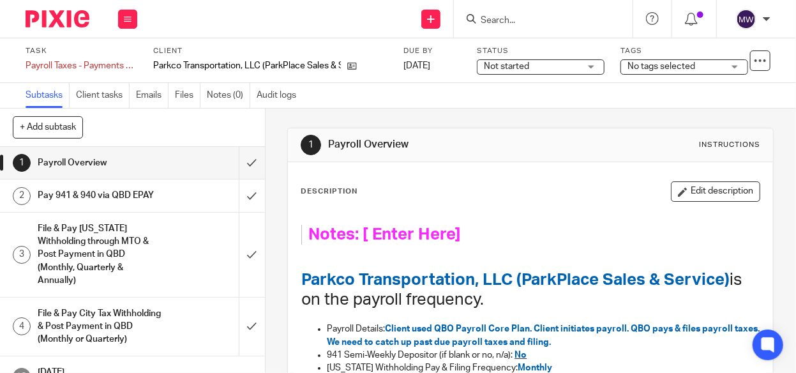
click at [657, 69] on span "No tags selected" at bounding box center [661, 66] width 68 height 9
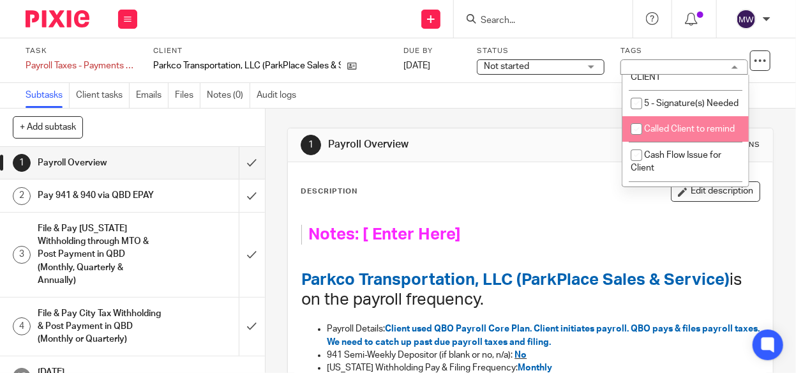
scroll to position [191, 0]
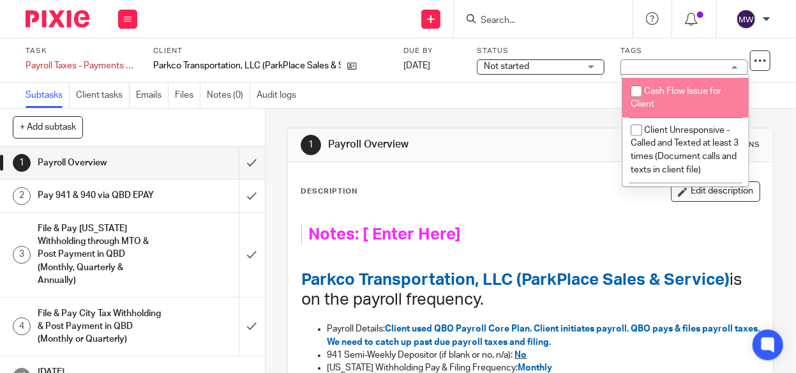
click at [661, 117] on li "Cash Flow Issue for Client" at bounding box center [685, 97] width 126 height 39
checkbox input "true"
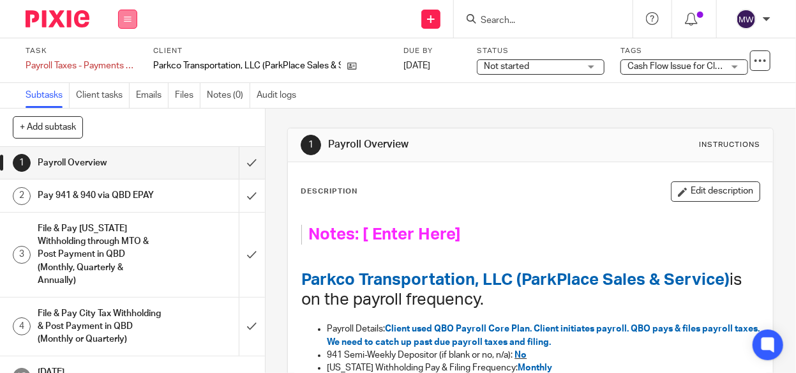
click at [130, 17] on icon at bounding box center [128, 19] width 8 height 8
click at [123, 59] on link "Work" at bounding box center [121, 59] width 22 height 9
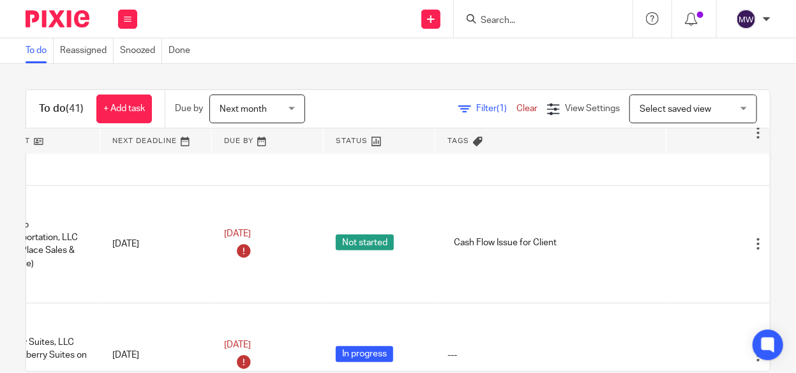
scroll to position [191, 221]
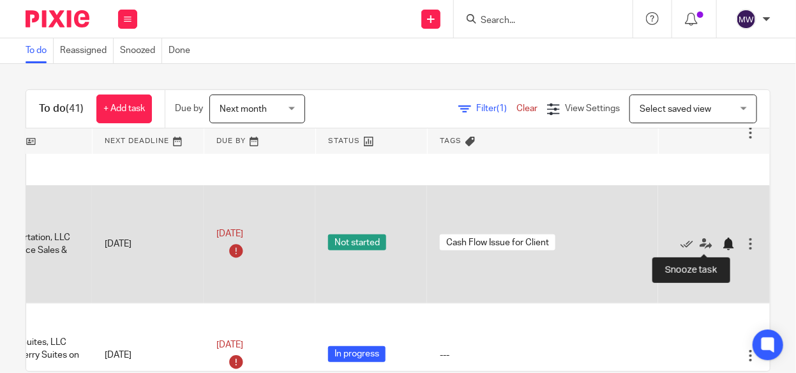
click at [722, 243] on div at bounding box center [728, 243] width 13 height 13
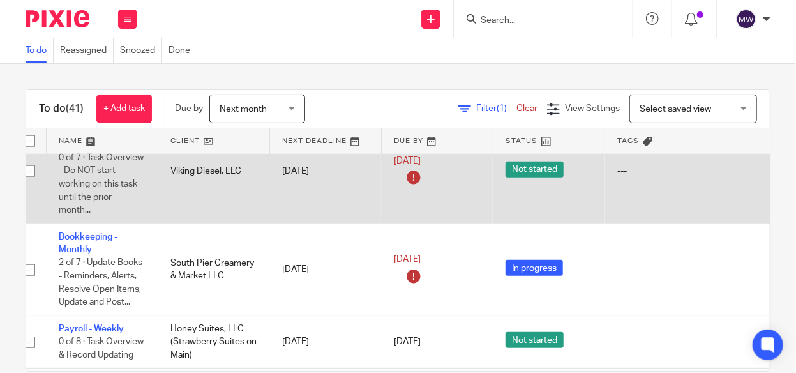
scroll to position [383, 15]
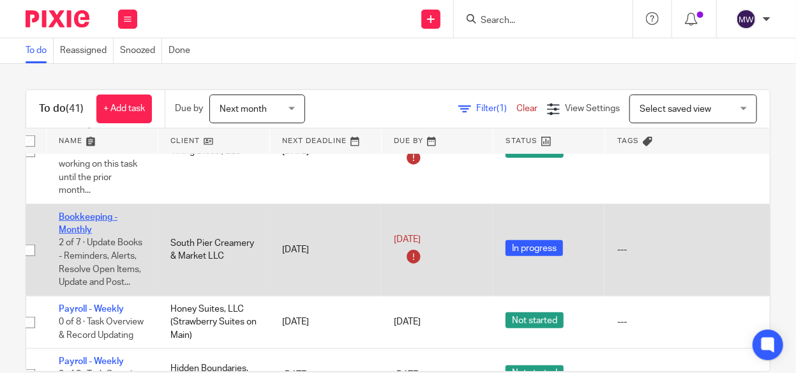
click at [73, 228] on link "Bookkeeping - Monthly" at bounding box center [88, 224] width 59 height 22
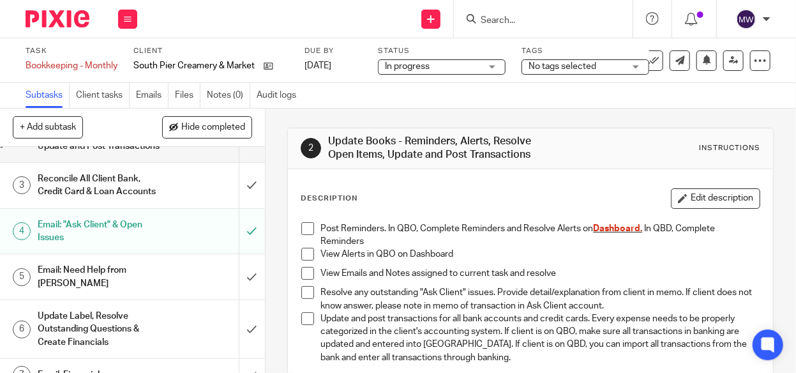
scroll to position [64, 0]
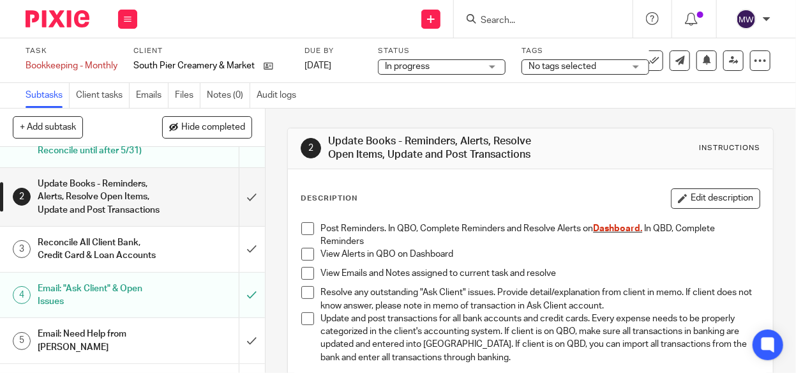
click at [165, 214] on div "Update Books - Reminders, Alerts, Resolve Open Items, Update and Post Transacti…" at bounding box center [132, 196] width 188 height 45
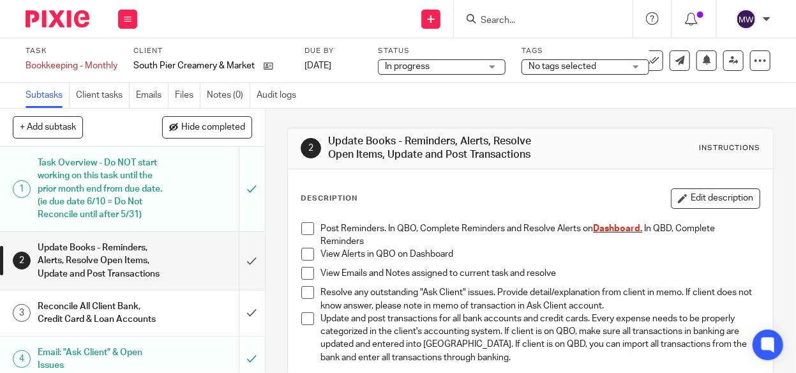
click at [500, 16] on input "Search" at bounding box center [536, 20] width 115 height 11
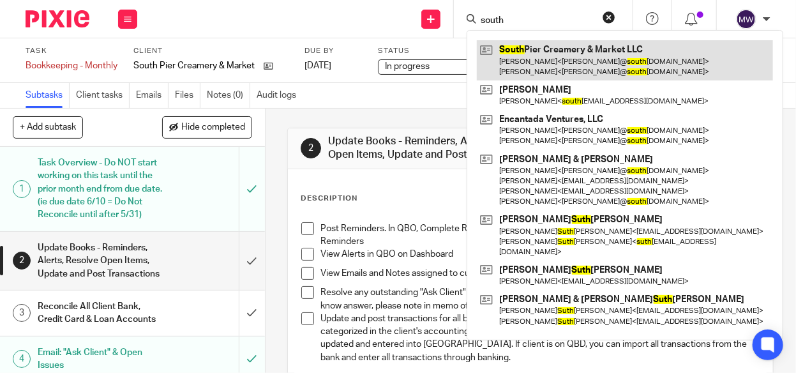
type input "south"
click at [509, 65] on link at bounding box center [625, 60] width 296 height 40
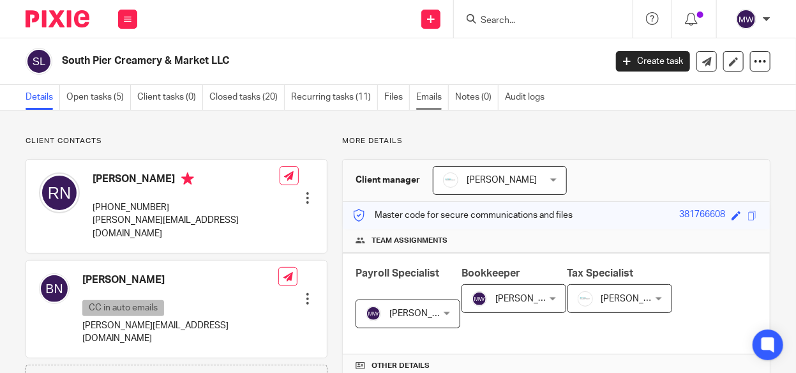
click at [426, 93] on link "Emails" at bounding box center [432, 97] width 33 height 25
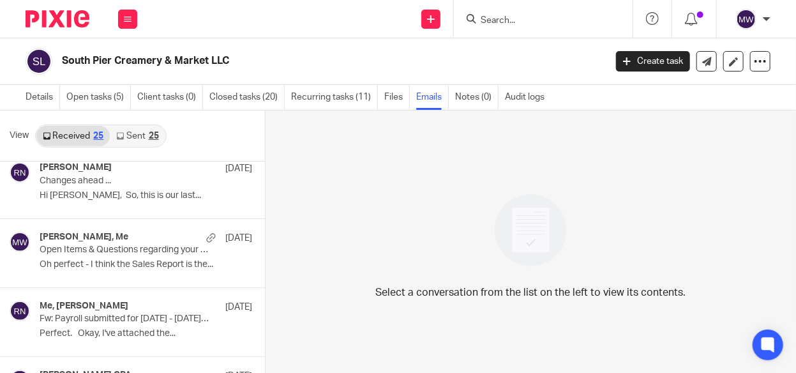
scroll to position [447, 0]
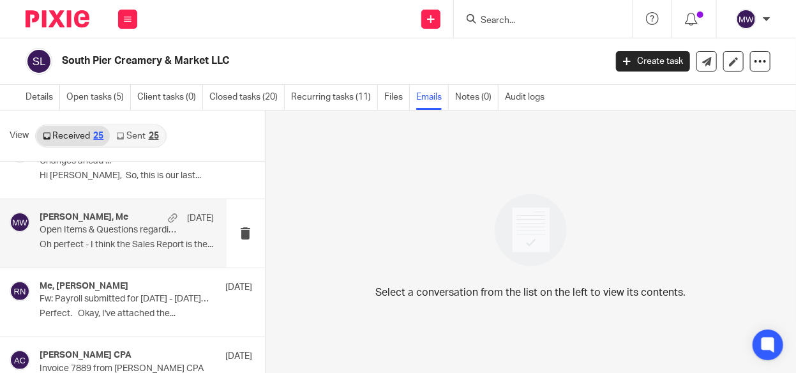
click at [171, 245] on p "Oh perfect - I think the Sales Report is the..." at bounding box center [127, 244] width 174 height 11
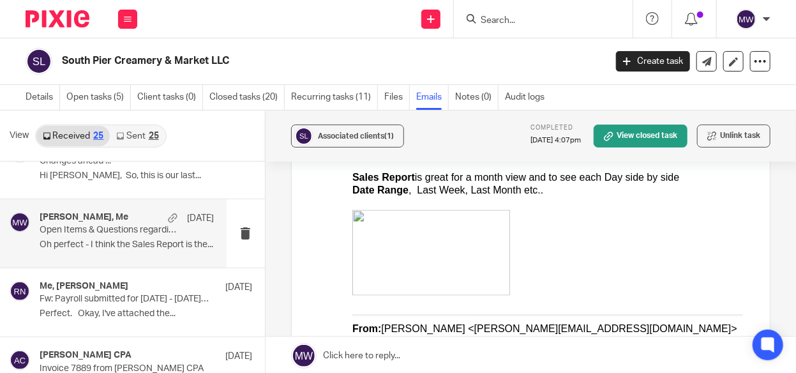
scroll to position [702, 0]
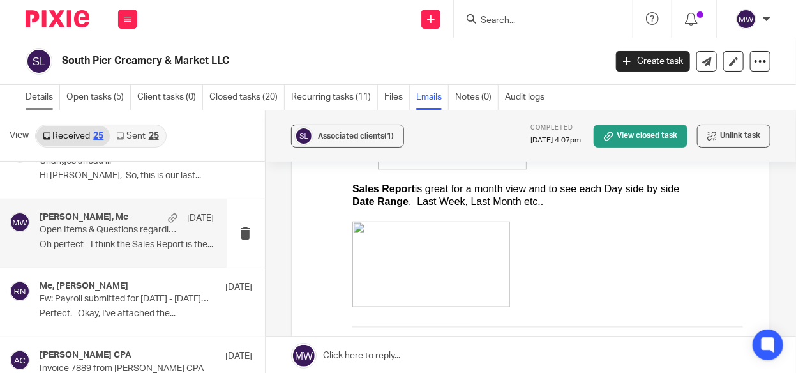
click at [42, 94] on link "Details" at bounding box center [43, 97] width 34 height 25
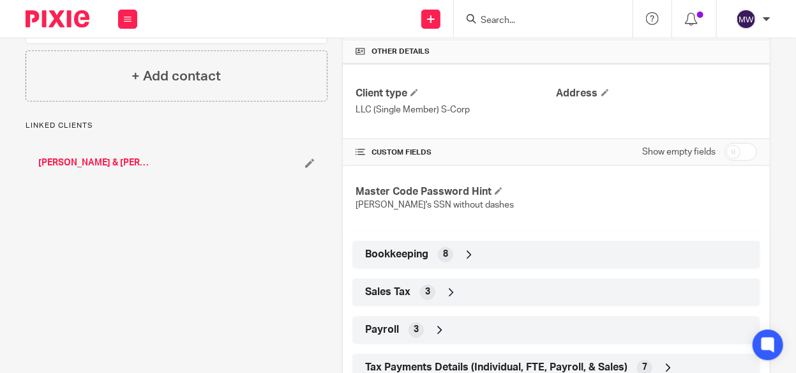
scroll to position [319, 0]
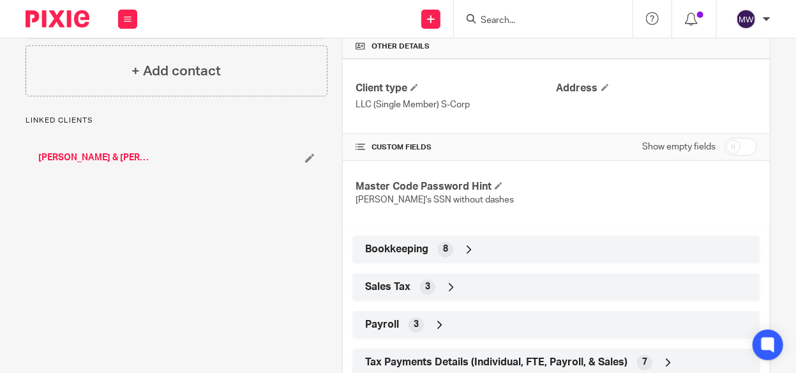
click at [463, 245] on icon at bounding box center [469, 249] width 13 height 13
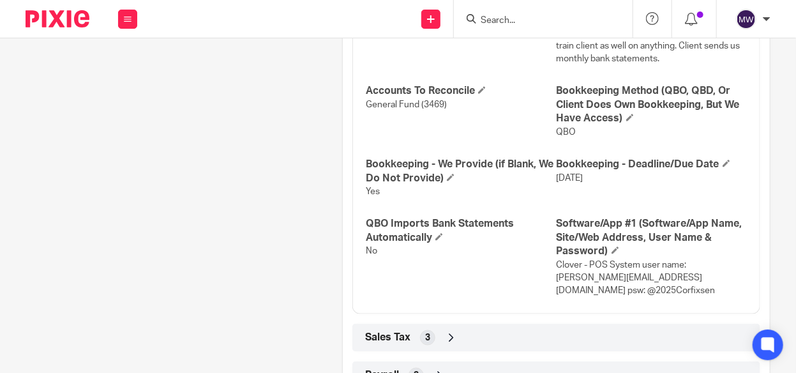
scroll to position [638, 0]
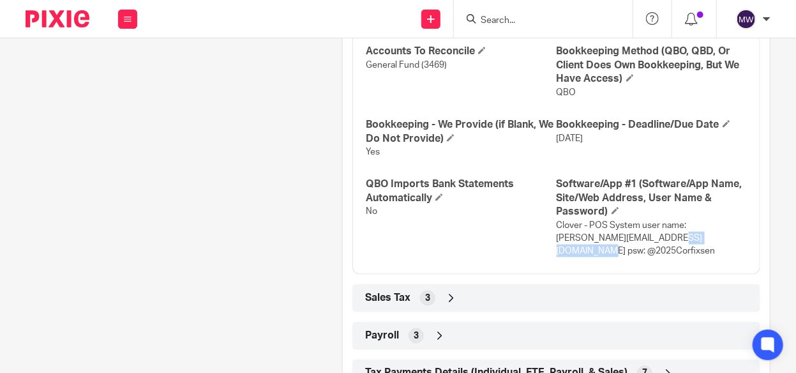
drag, startPoint x: 665, startPoint y: 239, endPoint x: 733, endPoint y: 238, distance: 67.7
click at [715, 238] on span "Clover - POS System user name: [PERSON_NAME][EMAIL_ADDRESS][DOMAIN_NAME] psw: @…" at bounding box center [636, 238] width 159 height 35
copy span "@2025Corfixsen"
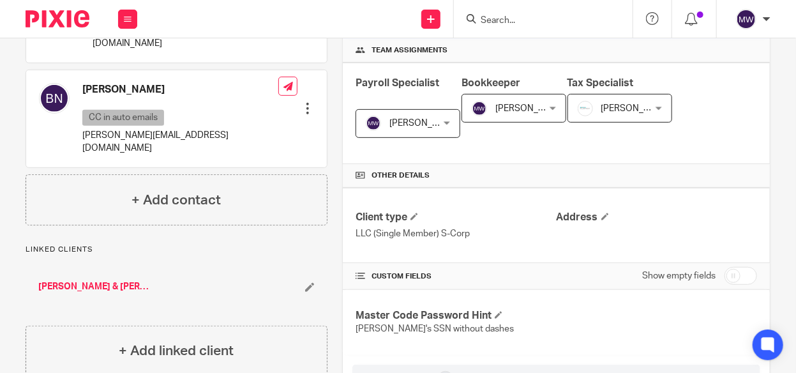
scroll to position [0, 0]
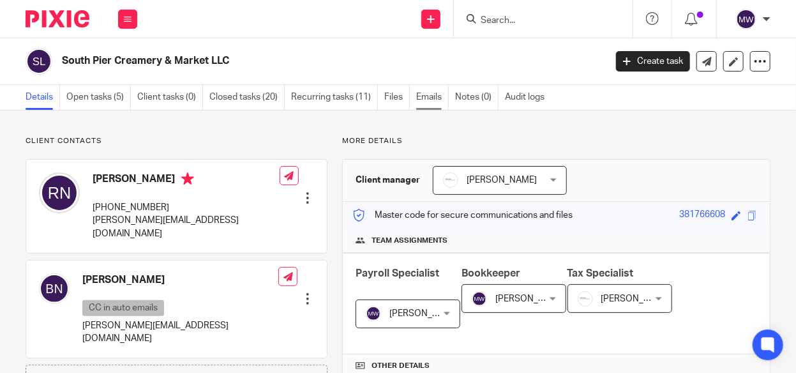
click at [425, 96] on link "Emails" at bounding box center [432, 97] width 33 height 25
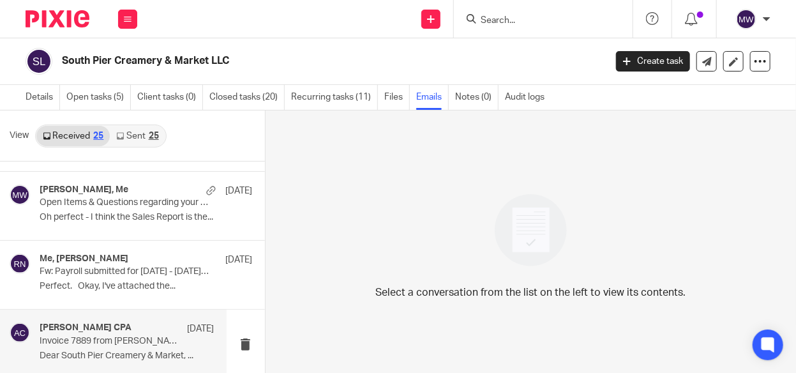
scroll to position [447, 0]
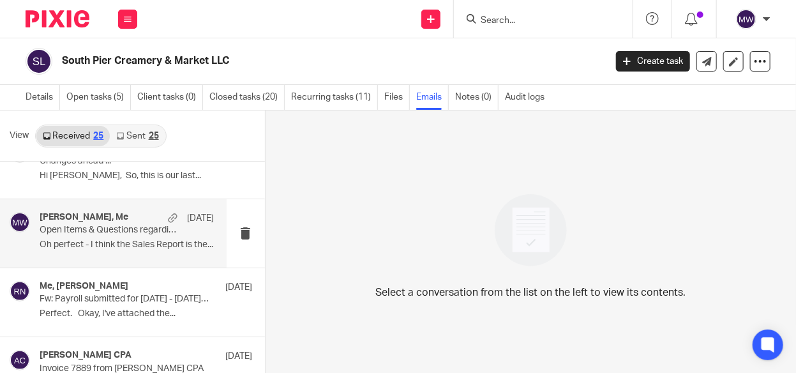
click at [144, 244] on p "Oh perfect - I think the Sales Report is the..." at bounding box center [127, 244] width 174 height 11
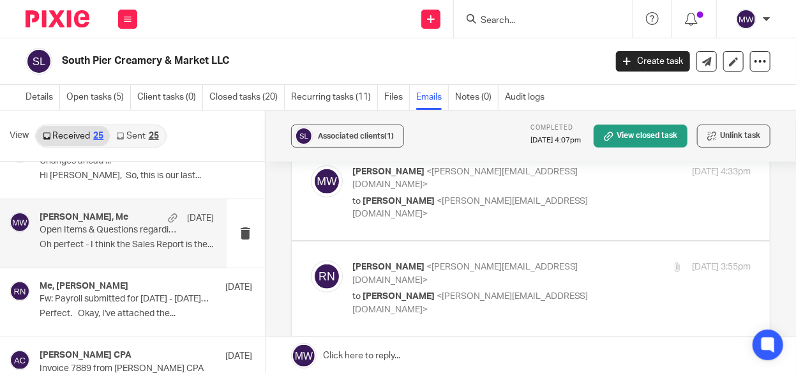
scroll to position [319, 0]
